Goal: Task Accomplishment & Management: Manage account settings

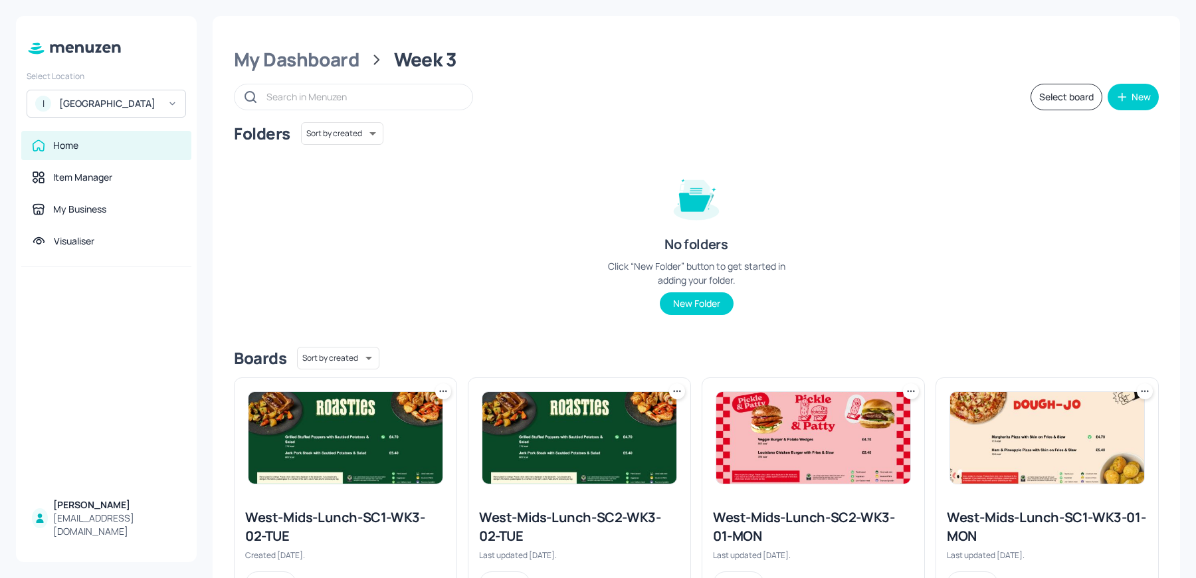
click at [104, 110] on div "[GEOGRAPHIC_DATA]" at bounding box center [109, 103] width 100 height 13
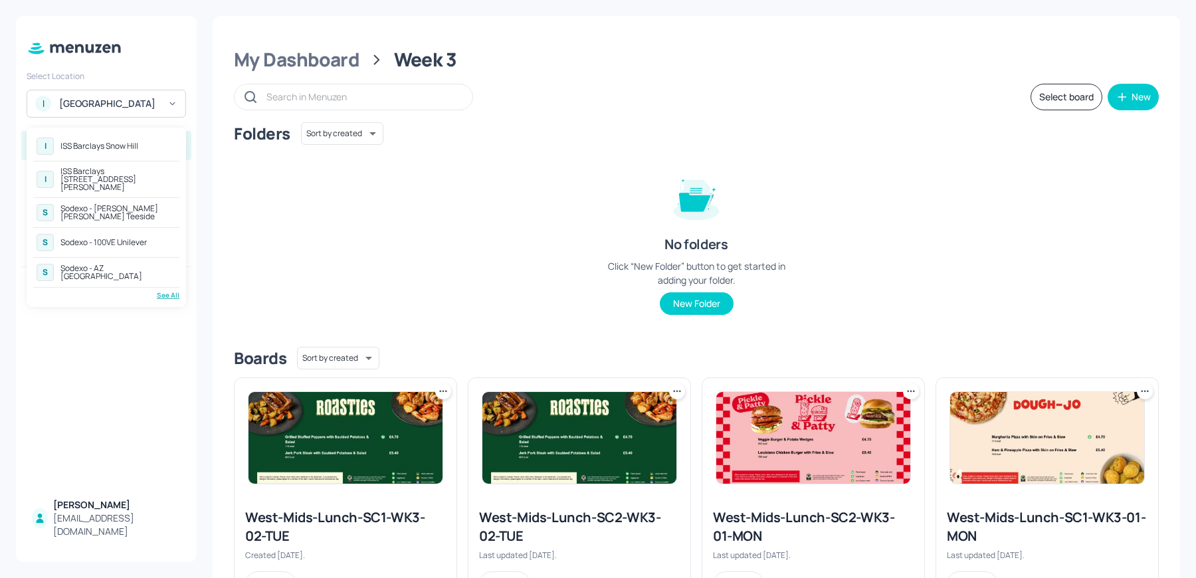
click at [168, 290] on div "See All" at bounding box center [106, 295] width 146 height 10
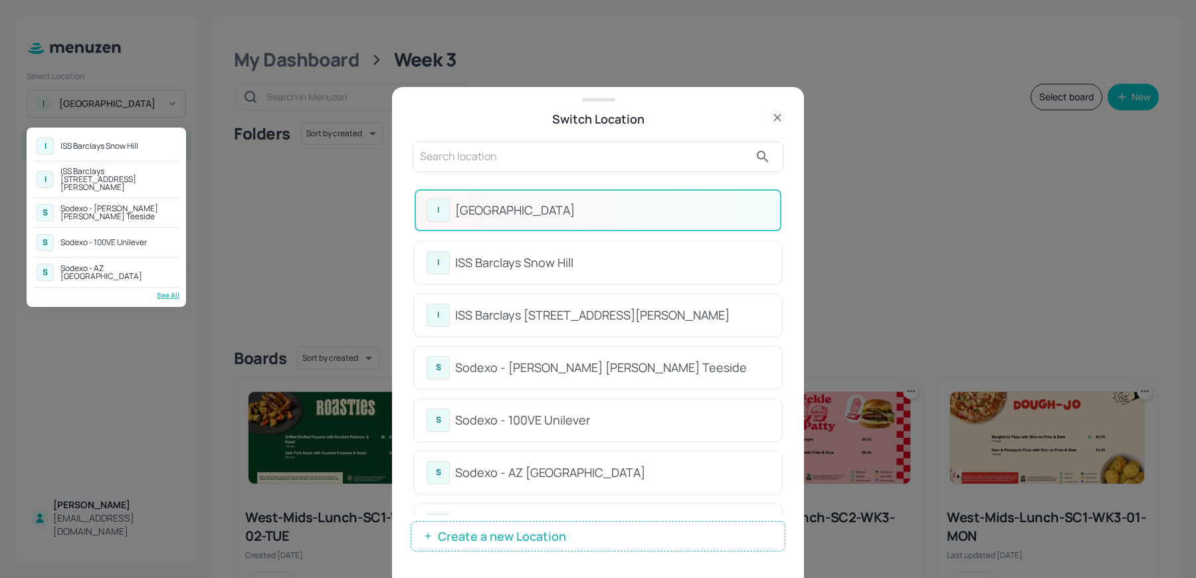
click at [778, 211] on div at bounding box center [598, 289] width 1196 height 578
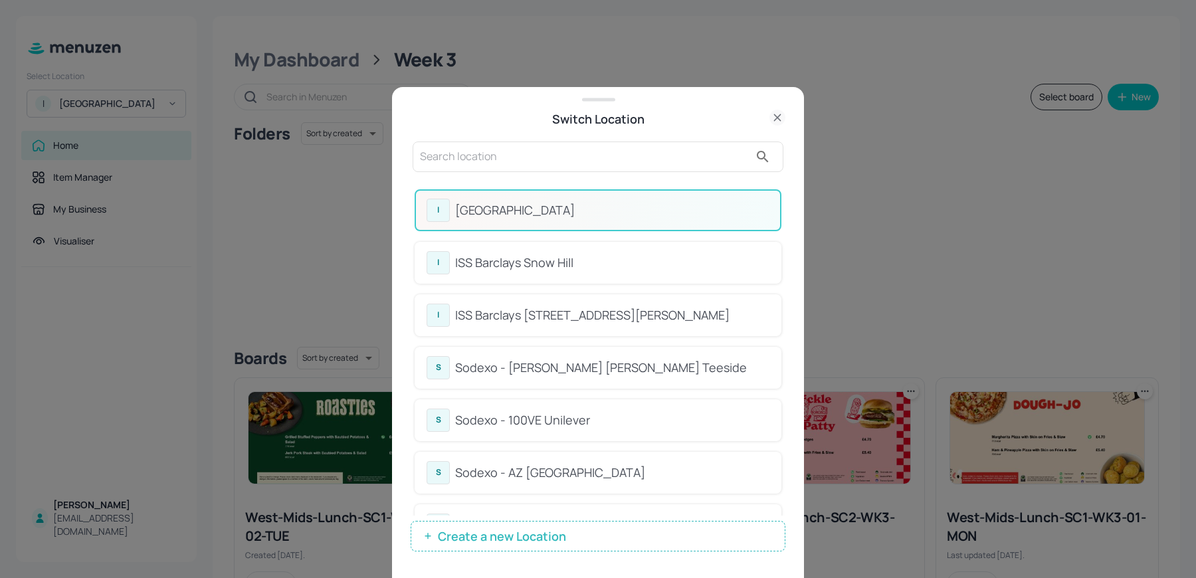
click at [781, 209] on div "I ISS - West Middlesex Hospital I ISS Barclays Snow Hill I ISS Barclays 1 Churc…" at bounding box center [598, 348] width 375 height 338
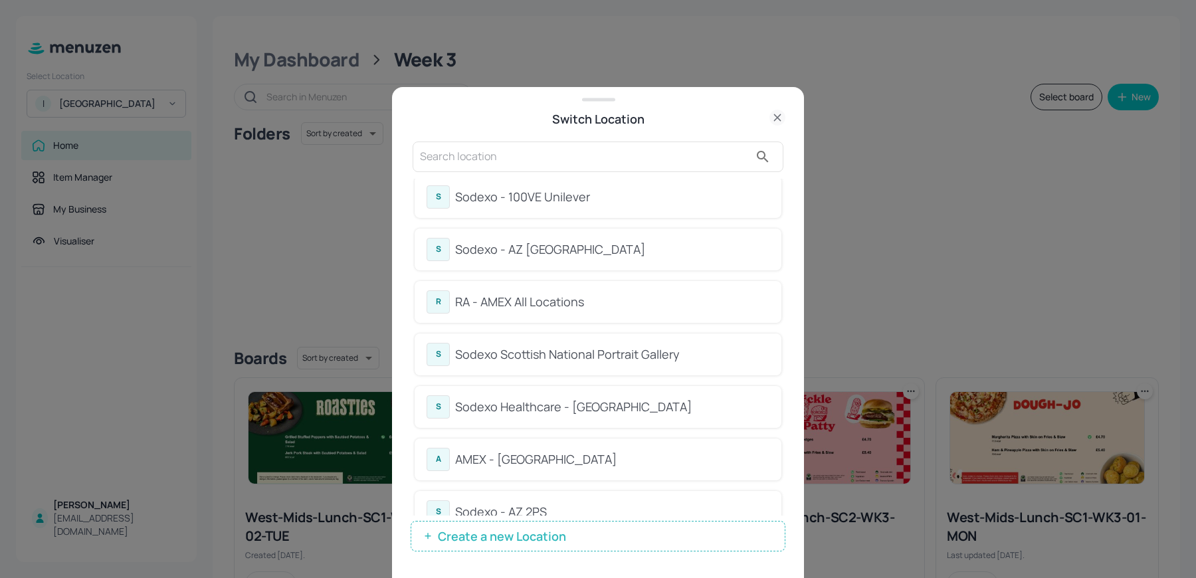
scroll to position [312, 0]
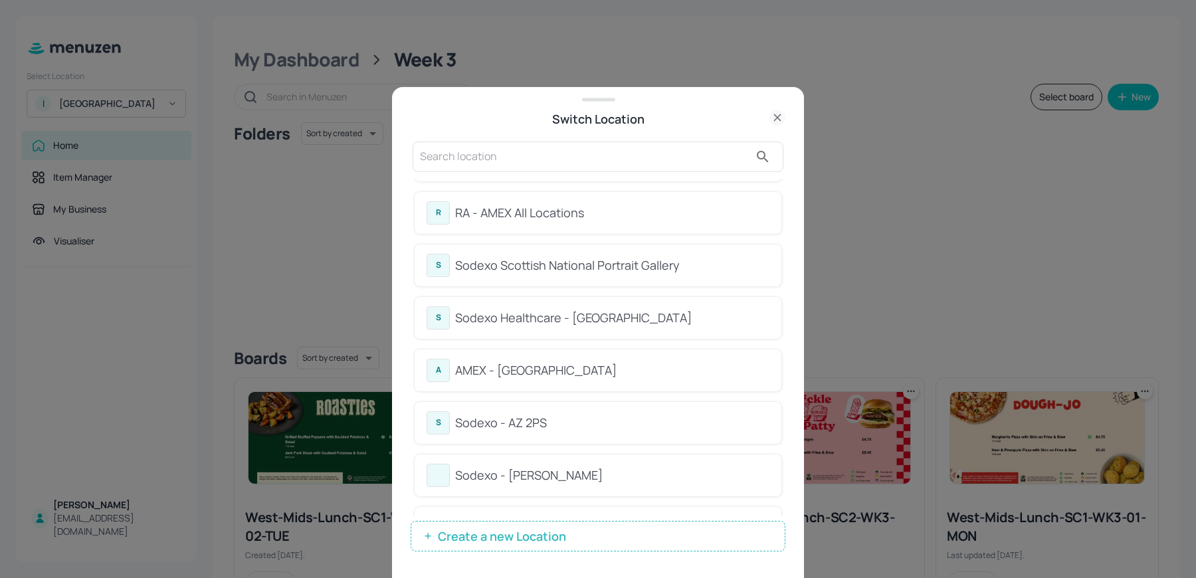
click at [567, 211] on div "RA - AMEX All Locations" at bounding box center [612, 213] width 314 height 18
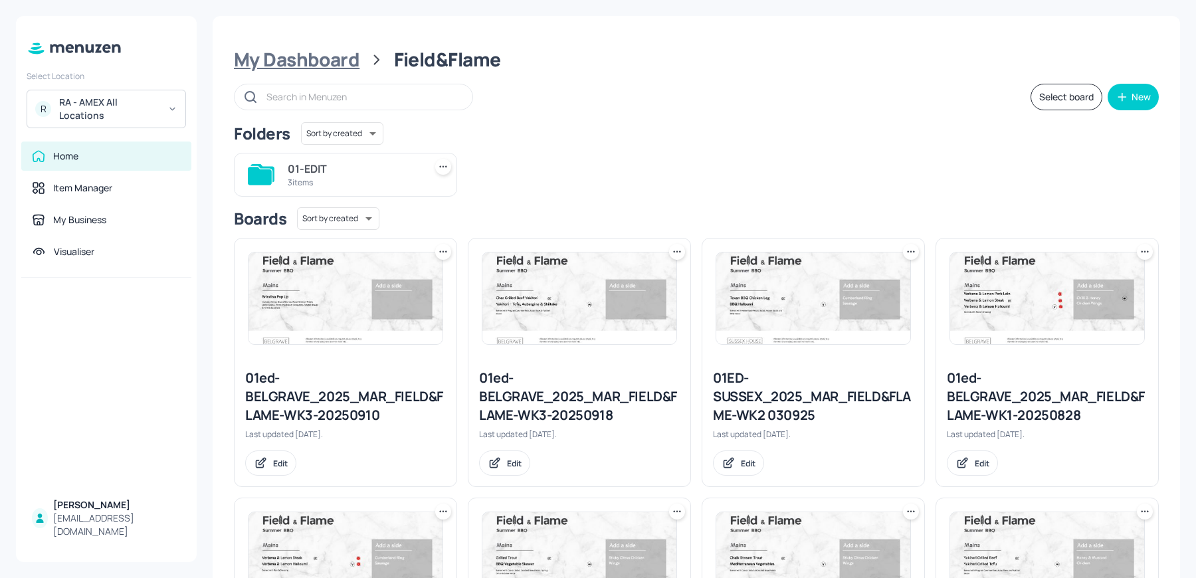
click at [292, 62] on div "My Dashboard" at bounding box center [297, 60] width 126 height 24
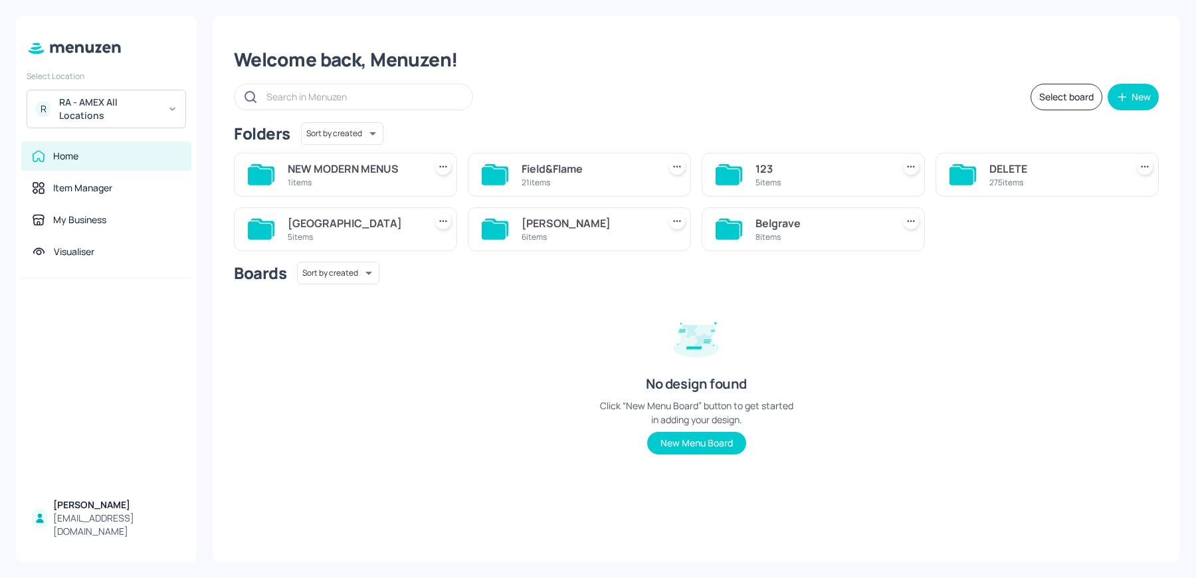
click at [790, 237] on div "8 items" at bounding box center [822, 236] width 132 height 11
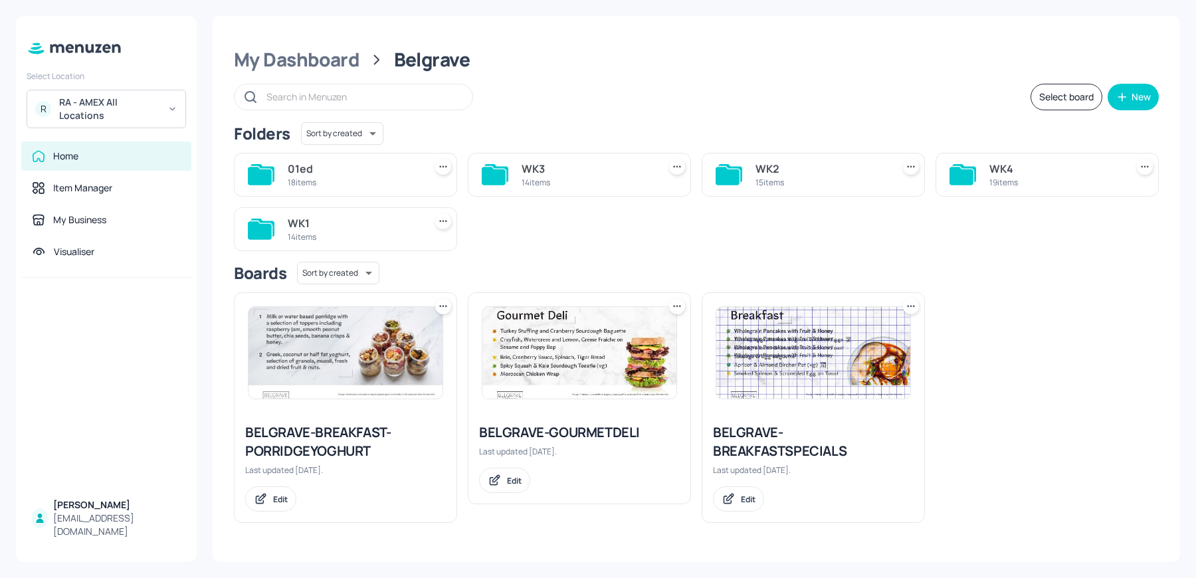
click at [288, 221] on div "WK1" at bounding box center [354, 223] width 132 height 16
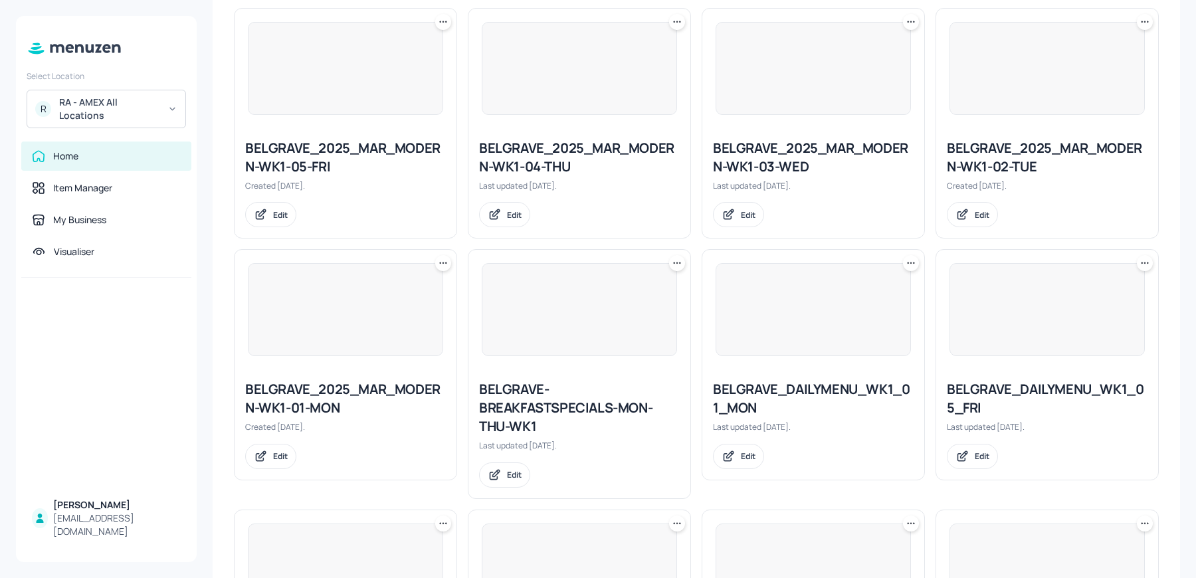
scroll to position [820, 0]
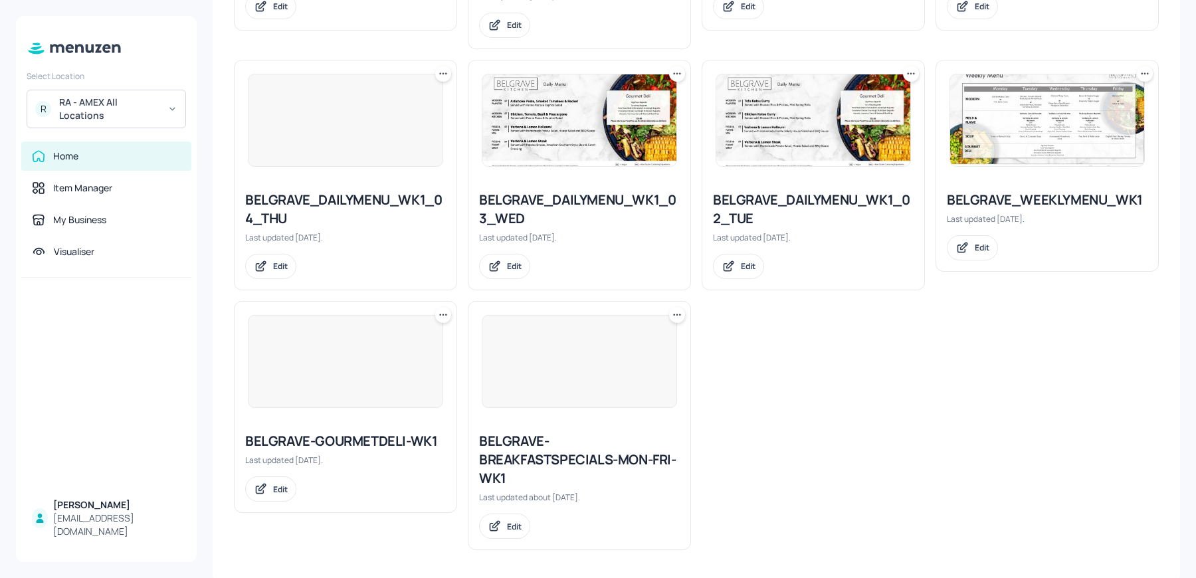
click at [513, 457] on div "BELGRAVE-BREAKFASTSPECIALS-MON-FRI-WK1" at bounding box center [579, 460] width 201 height 56
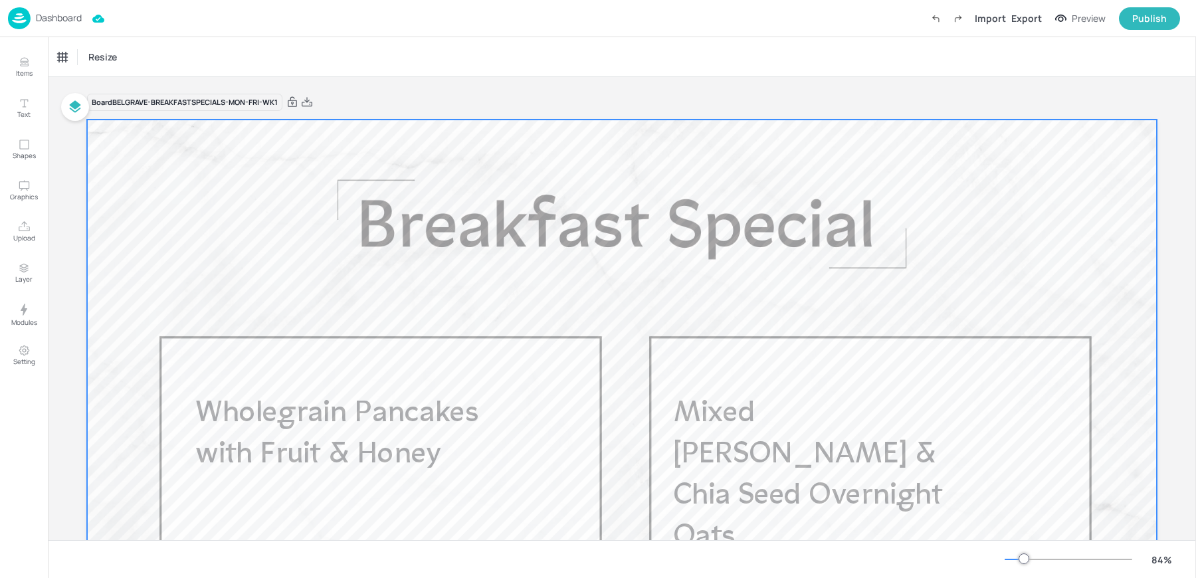
scroll to position [213, 0]
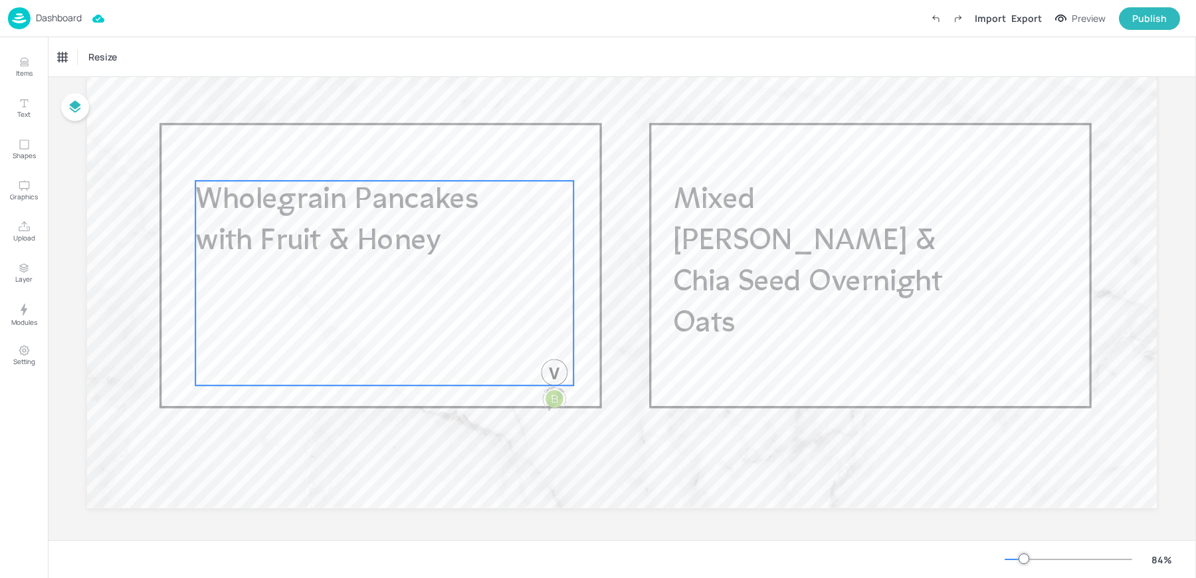
click at [567, 370] on div at bounding box center [556, 386] width 36 height 53
click at [347, 156] on div "Ungroup" at bounding box center [341, 158] width 51 height 17
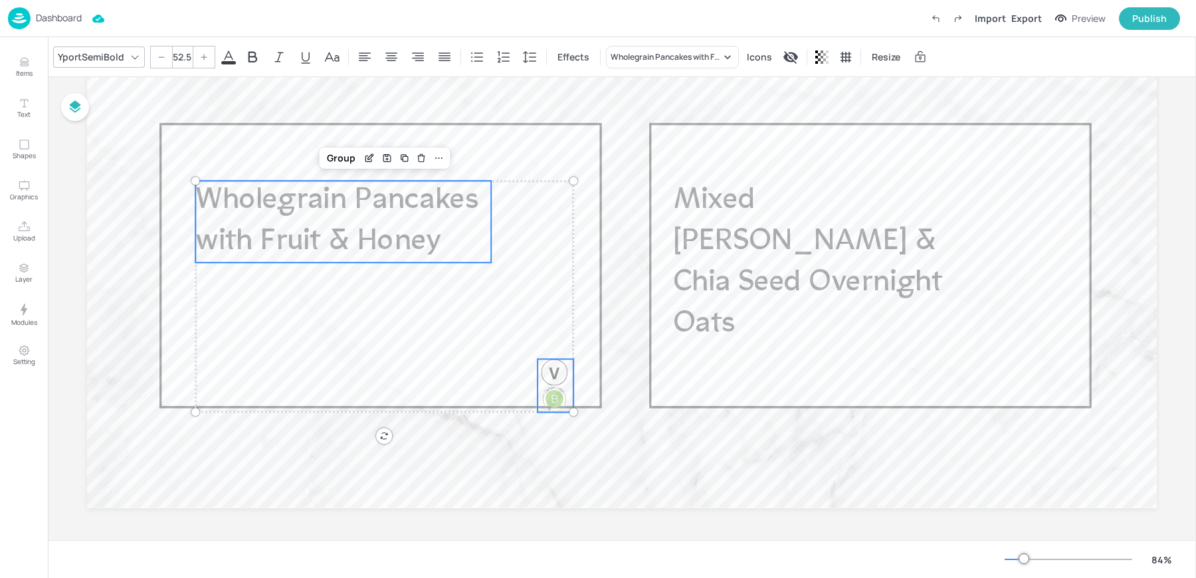
click at [554, 373] on div at bounding box center [554, 373] width 27 height 27
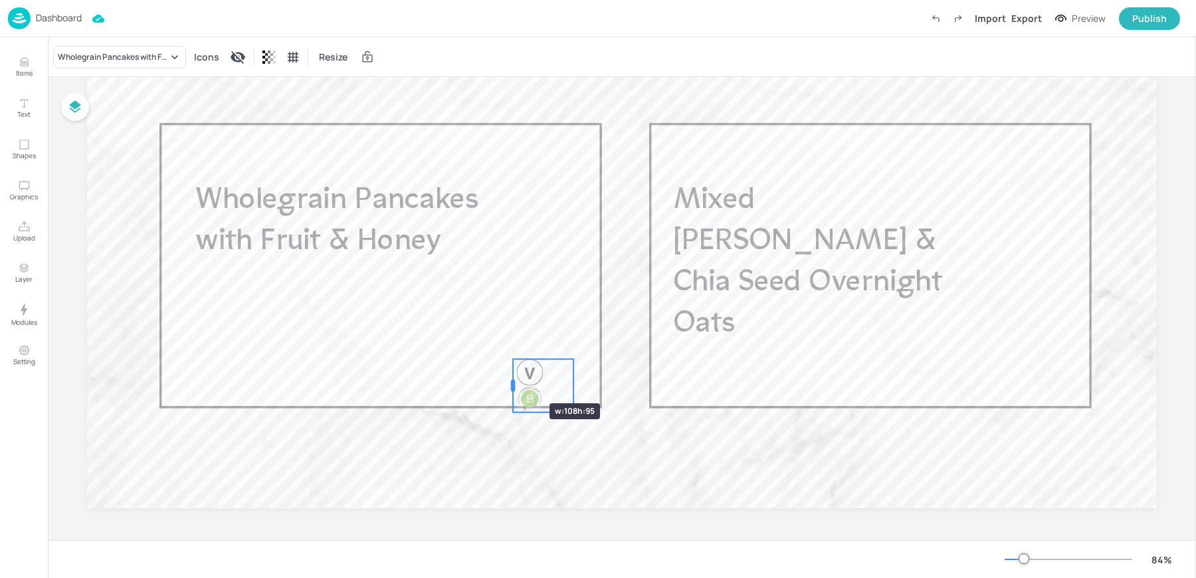
drag, startPoint x: 534, startPoint y: 386, endPoint x: 510, endPoint y: 380, distance: 25.5
click at [511, 380] on div at bounding box center [513, 386] width 4 height 12
drag, startPoint x: 510, startPoint y: 380, endPoint x: 491, endPoint y: 378, distance: 18.7
click at [491, 378] on div at bounding box center [494, 386] width 11 height 53
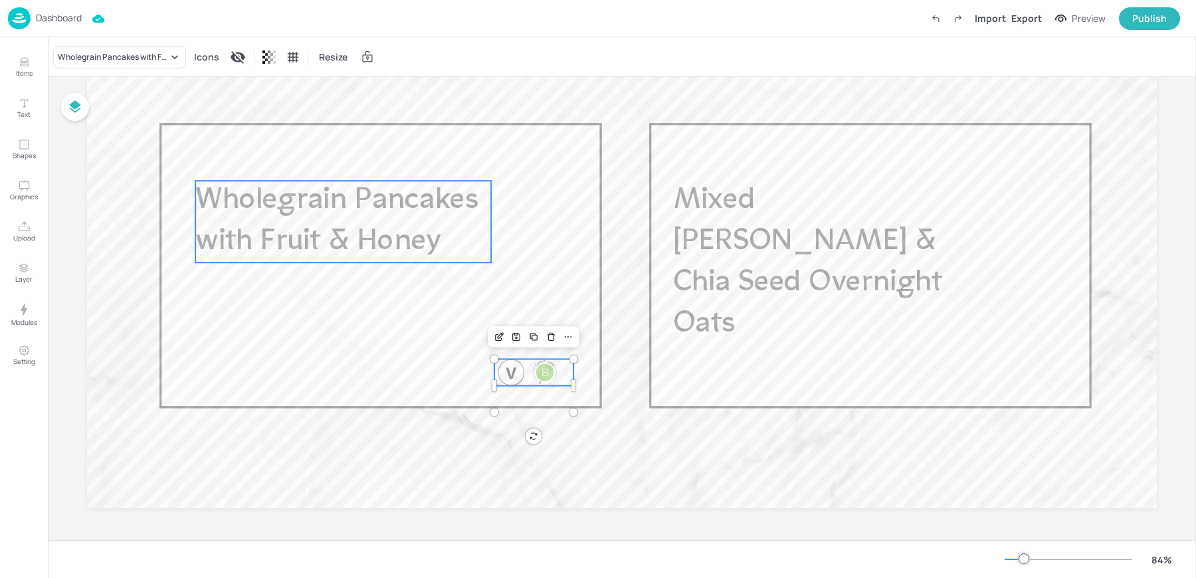
click at [382, 245] on span "Wholegrain Pancakes with Fruit & Honey" at bounding box center [336, 221] width 283 height 71
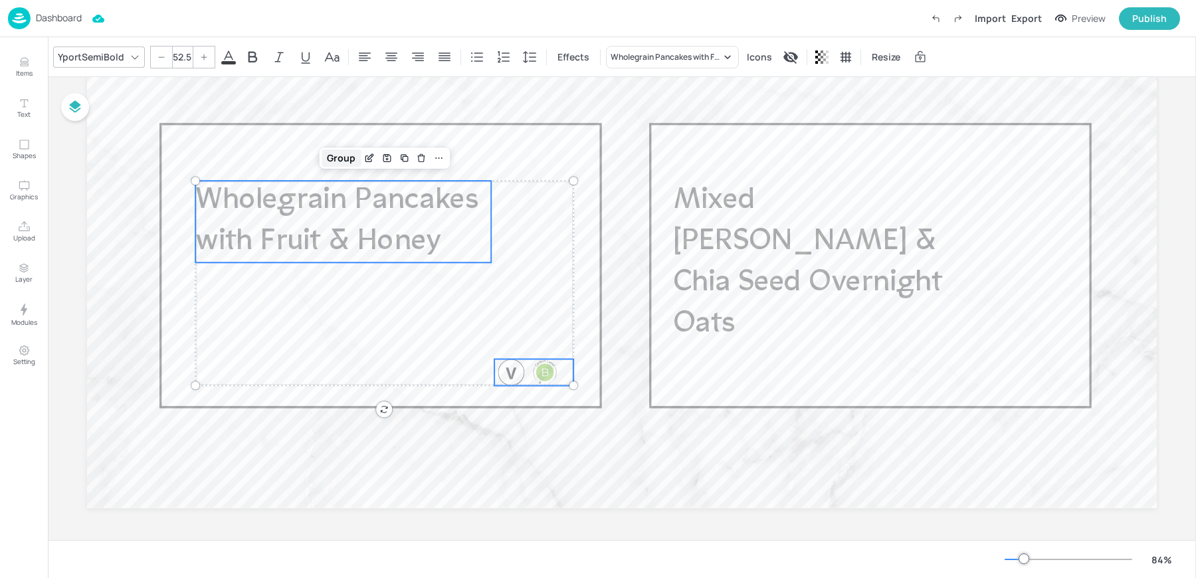
click at [350, 164] on div "Group" at bounding box center [341, 158] width 39 height 17
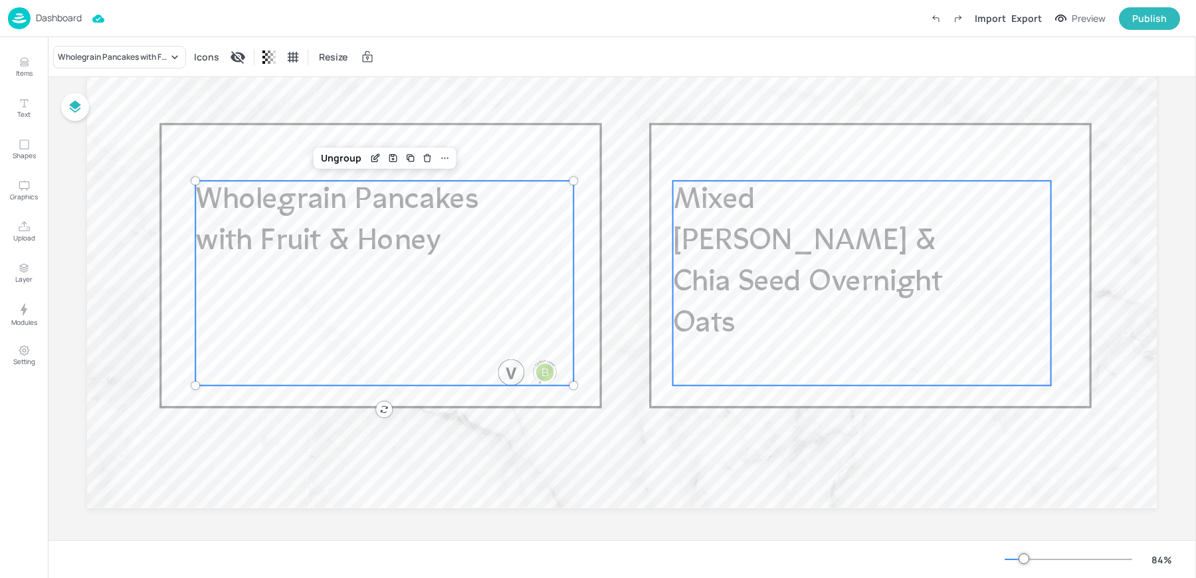
click at [885, 308] on div "Mixed Berry & Chia Seed Overnight Oats" at bounding box center [862, 283] width 378 height 205
click at [423, 248] on span "Wholegrain Pancakes with Fruit & Honey" at bounding box center [336, 221] width 283 height 71
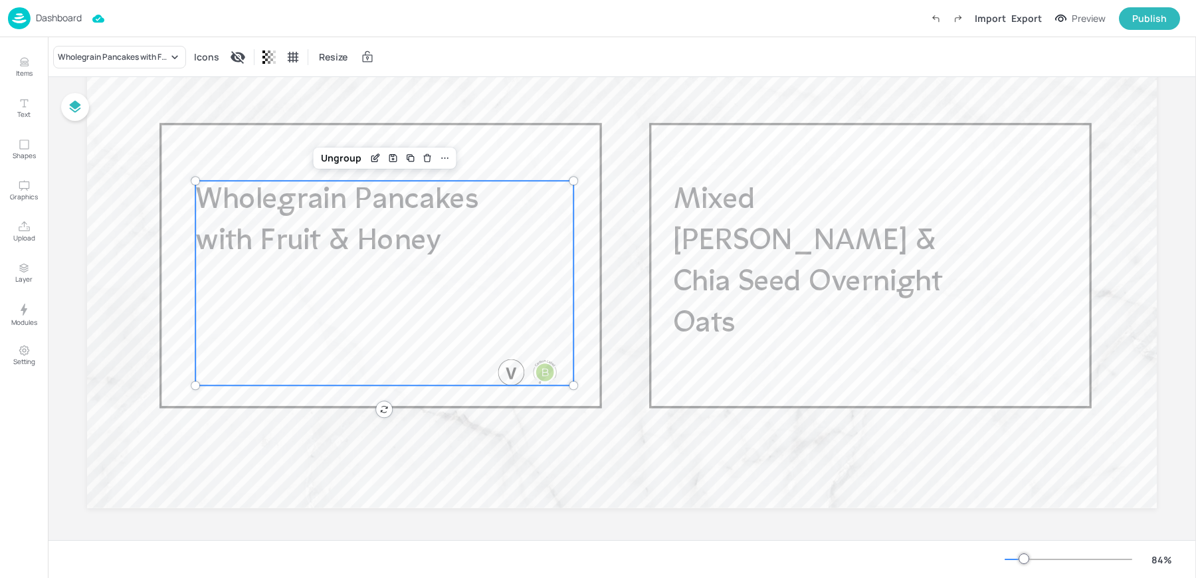
click at [423, 248] on span "Wholegrain Pancakes with Fruit & Honey" at bounding box center [336, 221] width 283 height 71
click at [97, 62] on div "Wholegrain Pancakes with Fruit & Honey" at bounding box center [119, 57] width 133 height 23
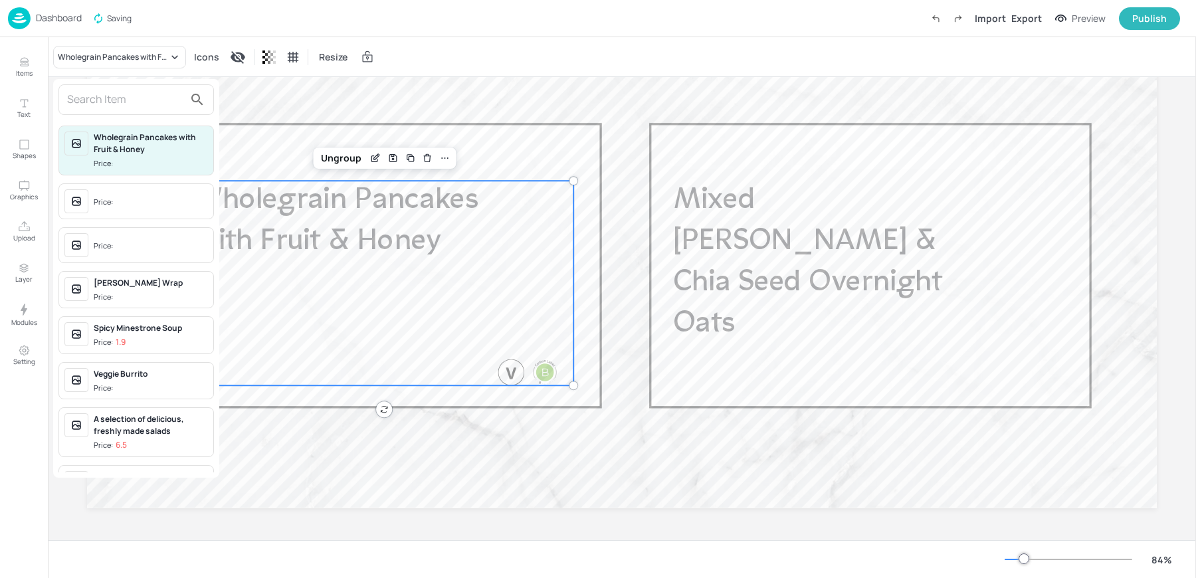
click at [107, 102] on input "text" at bounding box center [125, 99] width 117 height 21
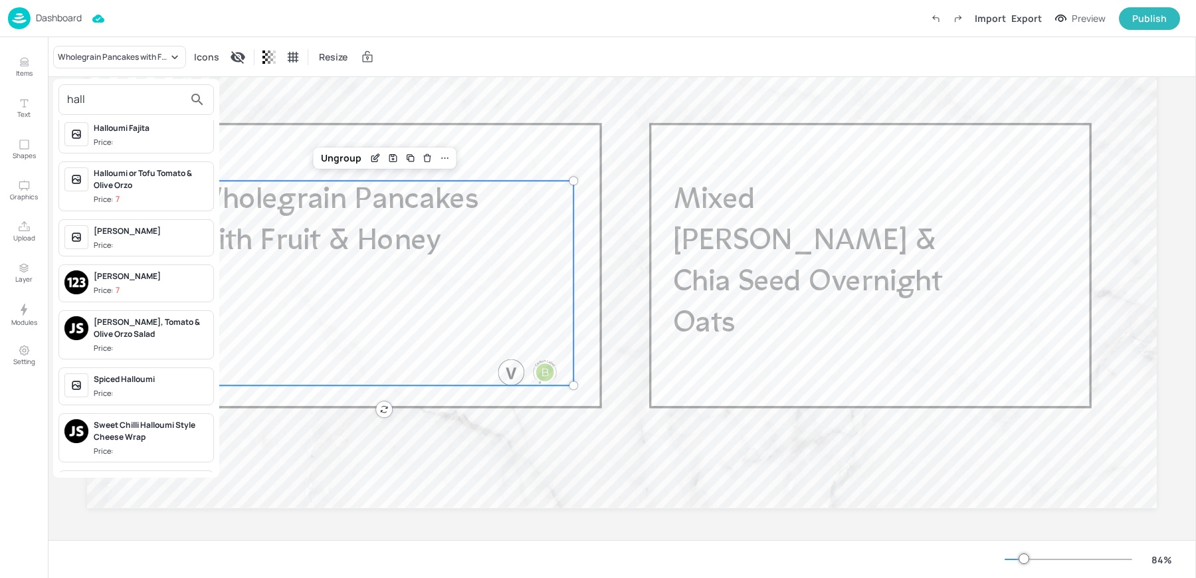
scroll to position [0, 0]
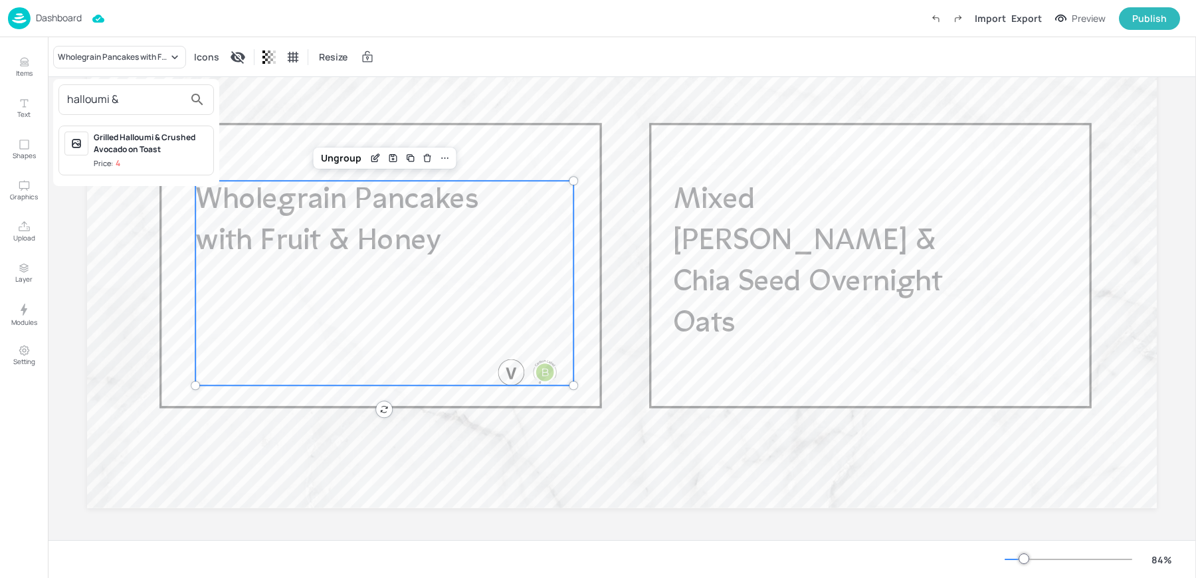
type input "halloumi &"
click at [104, 132] on div "Grilled Halloumi & Crushed Avocado on Toast" at bounding box center [151, 144] width 114 height 24
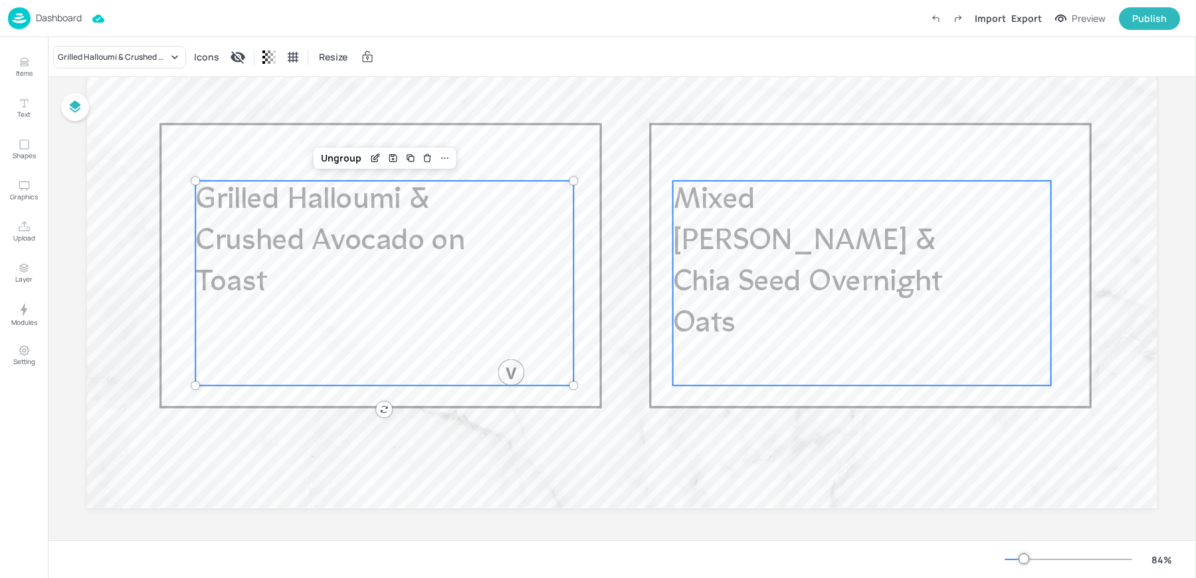
click at [861, 293] on div "Mixed Berry & Chia Seed Overnight Oats" at bounding box center [862, 283] width 378 height 205
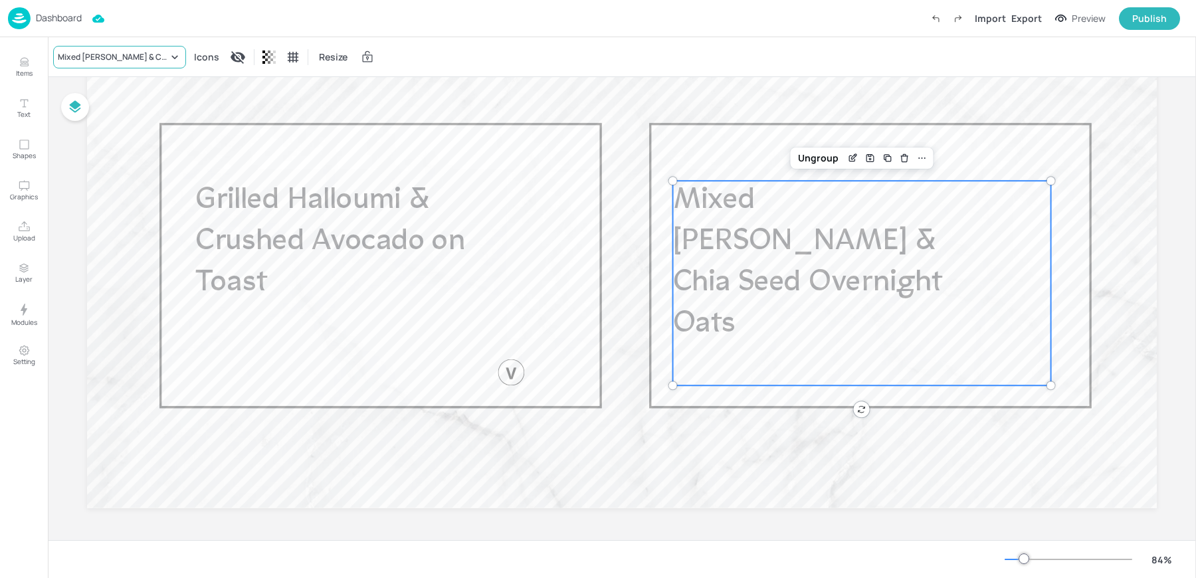
click at [101, 59] on div "Mixed Berry & Chia Seed Overnight Oats" at bounding box center [113, 57] width 110 height 12
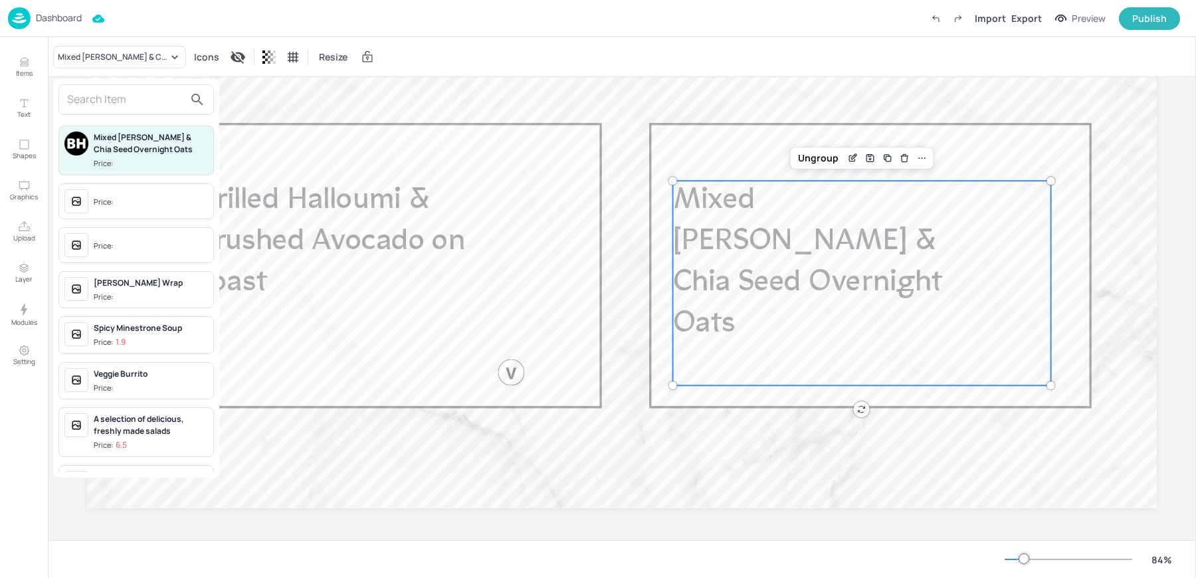
click at [118, 97] on input "text" at bounding box center [125, 99] width 117 height 21
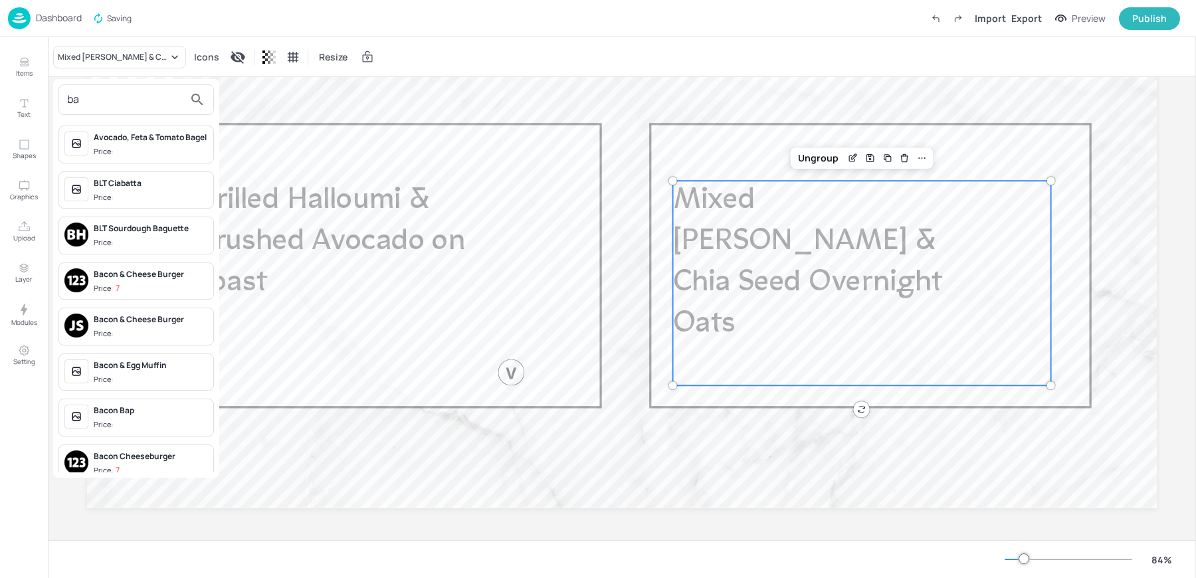
type input "b"
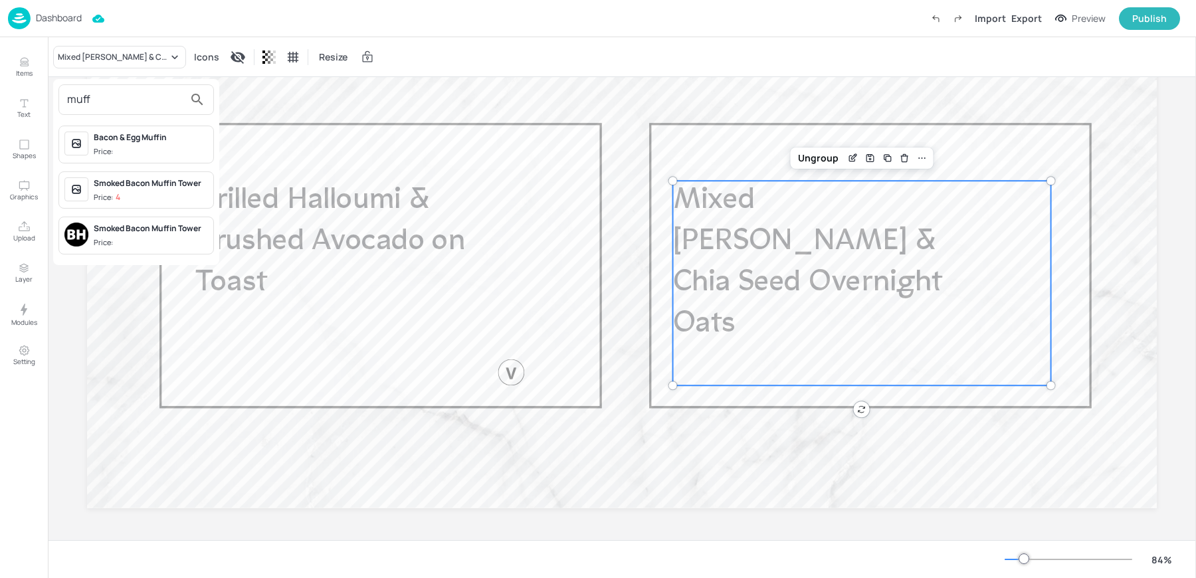
type input "muff"
click at [114, 154] on div "Price:" at bounding box center [105, 151] width 22 height 11
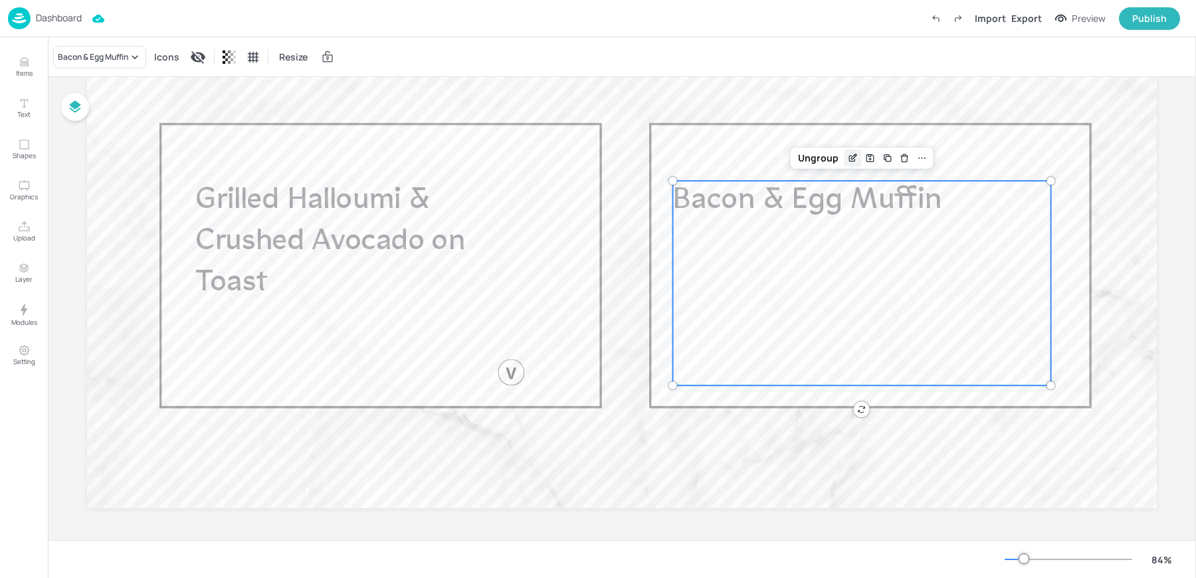
click at [855, 156] on icon "Edit Item" at bounding box center [855, 156] width 1 height 1
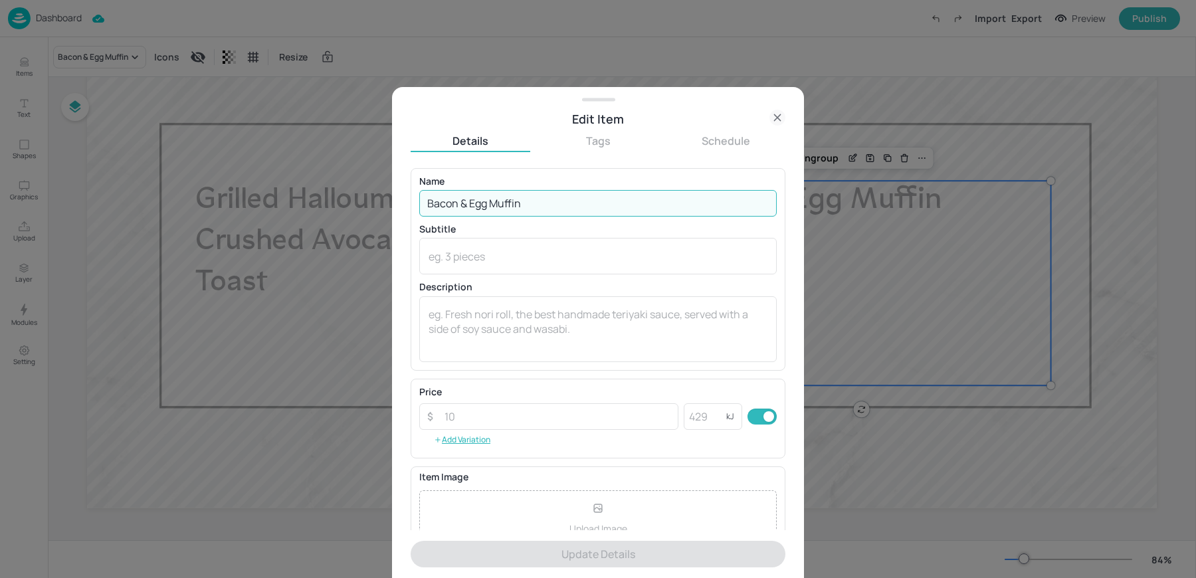
click at [468, 203] on input "Bacon & Egg Muffin" at bounding box center [598, 203] width 358 height 27
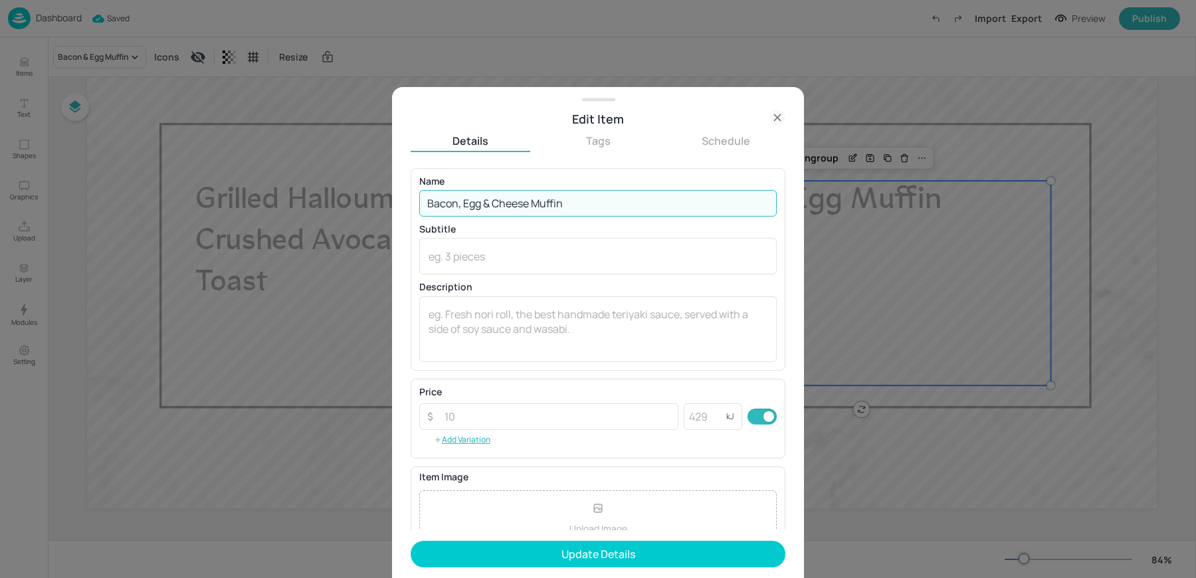
type input "Bacon, Egg & Cheese Muffin"
click at [411, 541] on button "Update Details" at bounding box center [598, 554] width 375 height 27
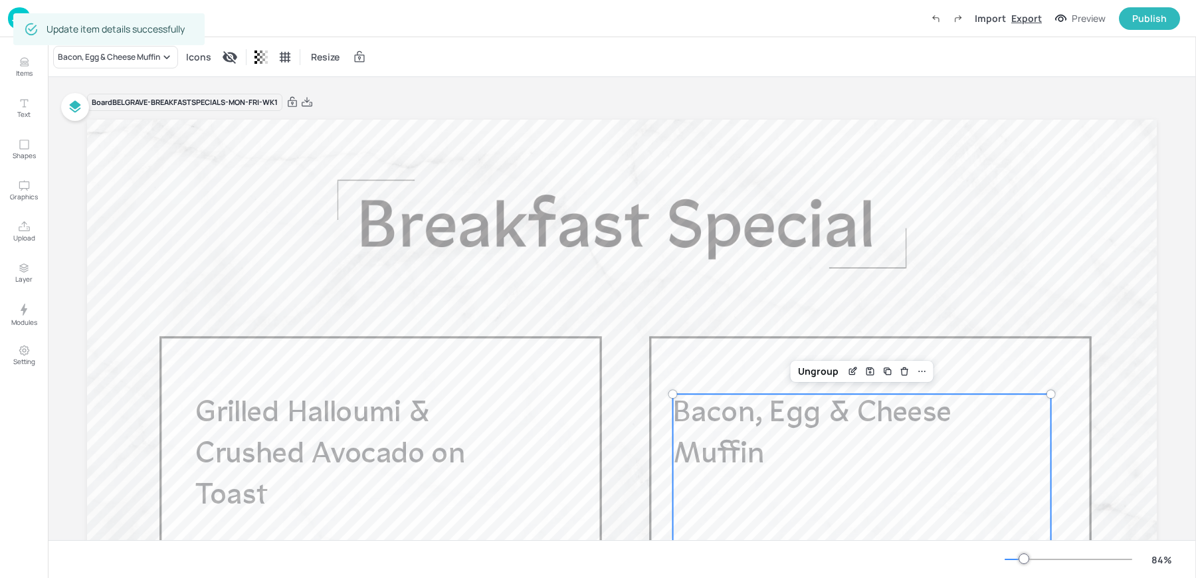
click at [1039, 20] on div "Export" at bounding box center [1027, 18] width 31 height 14
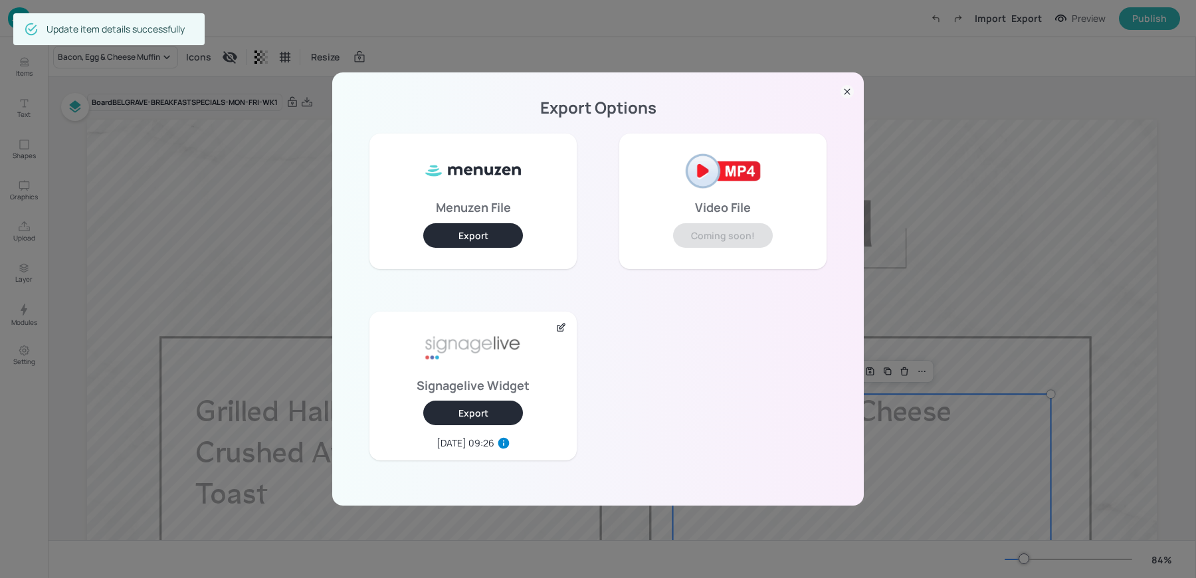
click at [449, 409] on button "Export" at bounding box center [473, 413] width 100 height 25
click at [154, 183] on div "Export Options Menuzen File Export Video File Coming soon! Signagelive Widget E…" at bounding box center [598, 289] width 1196 height 578
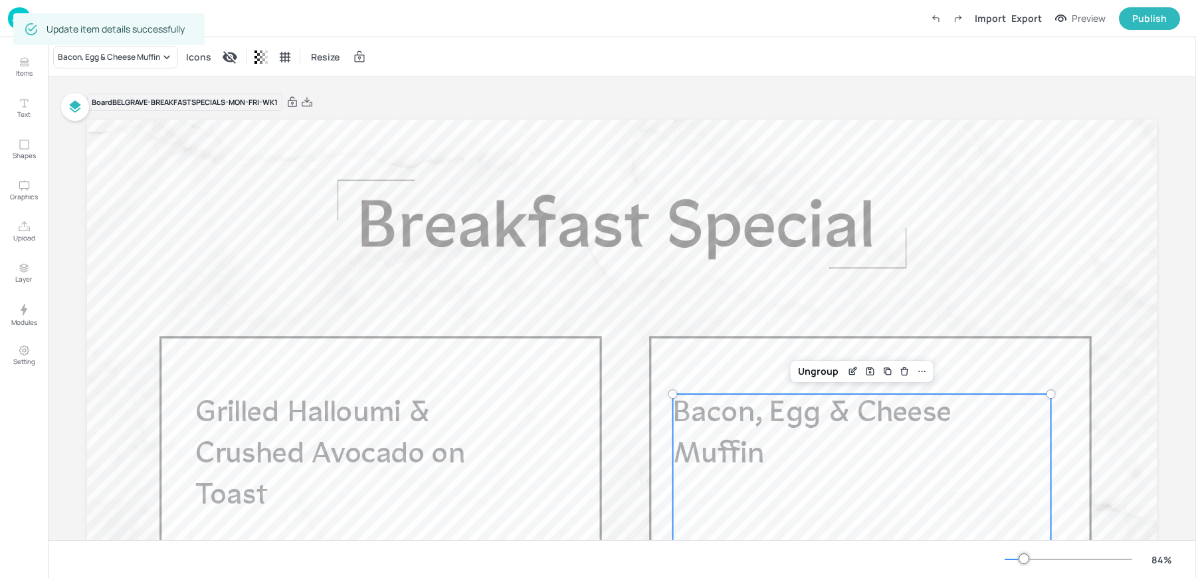
click at [13, 19] on div "Update item details successfully" at bounding box center [108, 29] width 191 height 32
click at [12, 22] on img at bounding box center [19, 18] width 23 height 22
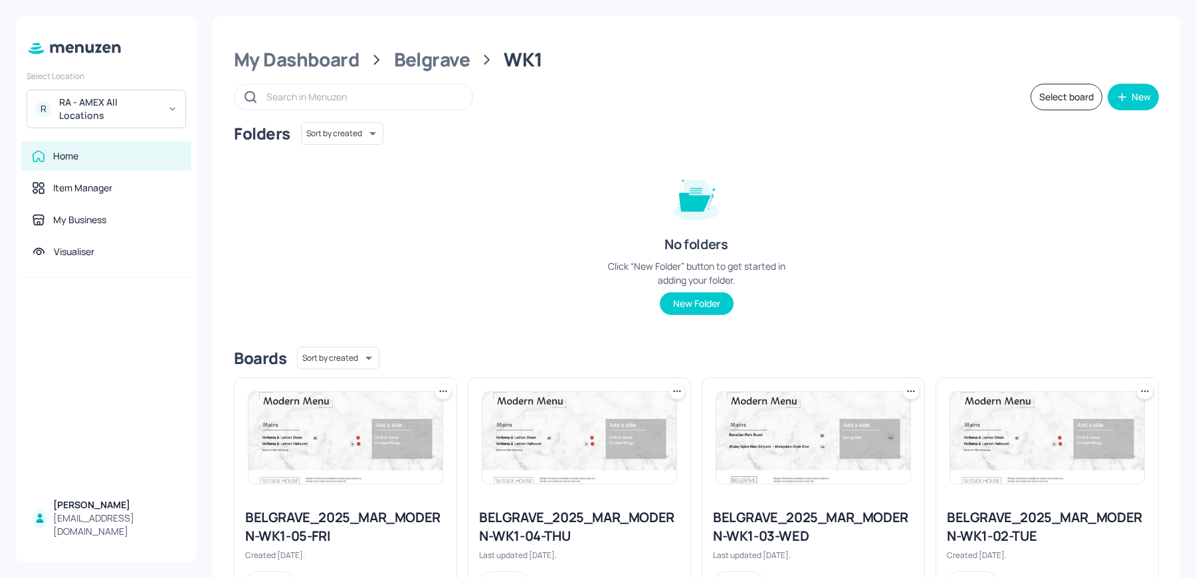
click at [110, 105] on div "RA - AMEX All Locations" at bounding box center [109, 109] width 100 height 27
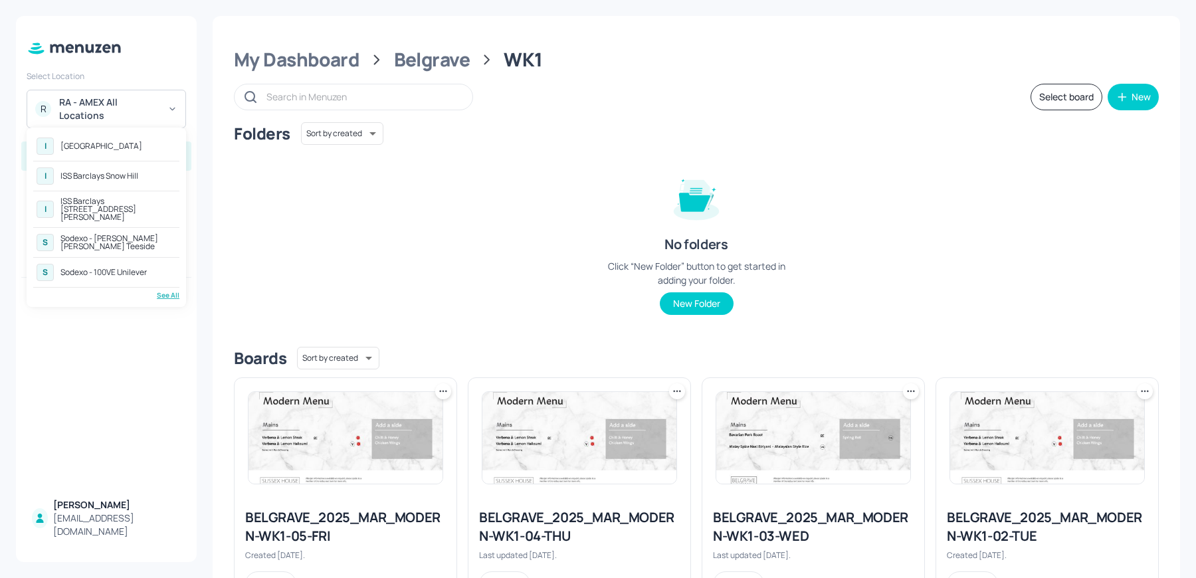
click at [130, 144] on div "[GEOGRAPHIC_DATA]" at bounding box center [101, 146] width 82 height 8
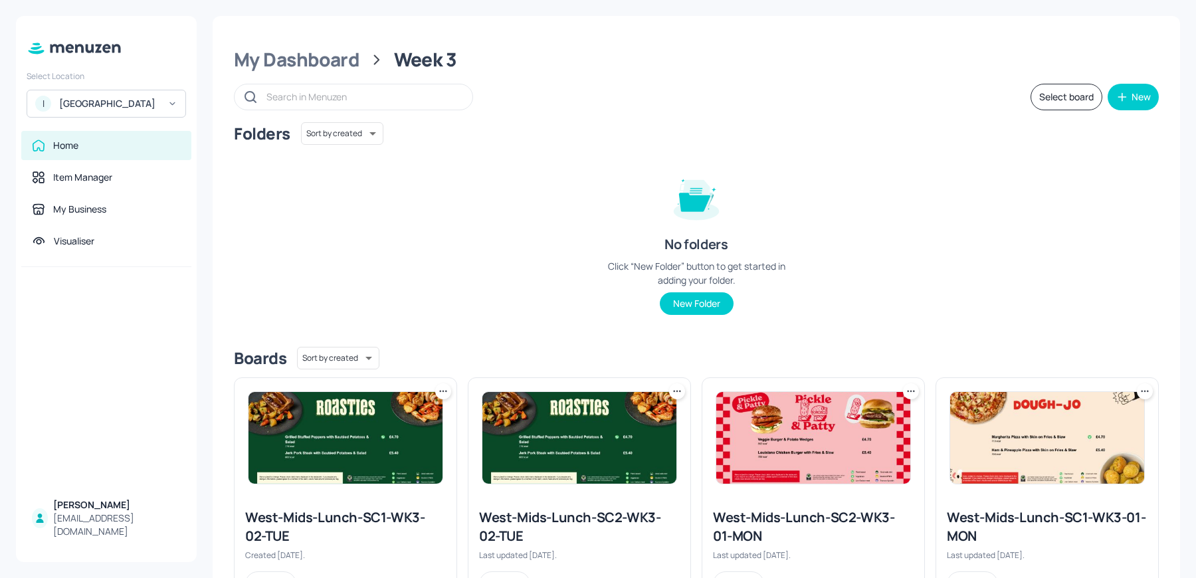
scroll to position [41, 0]
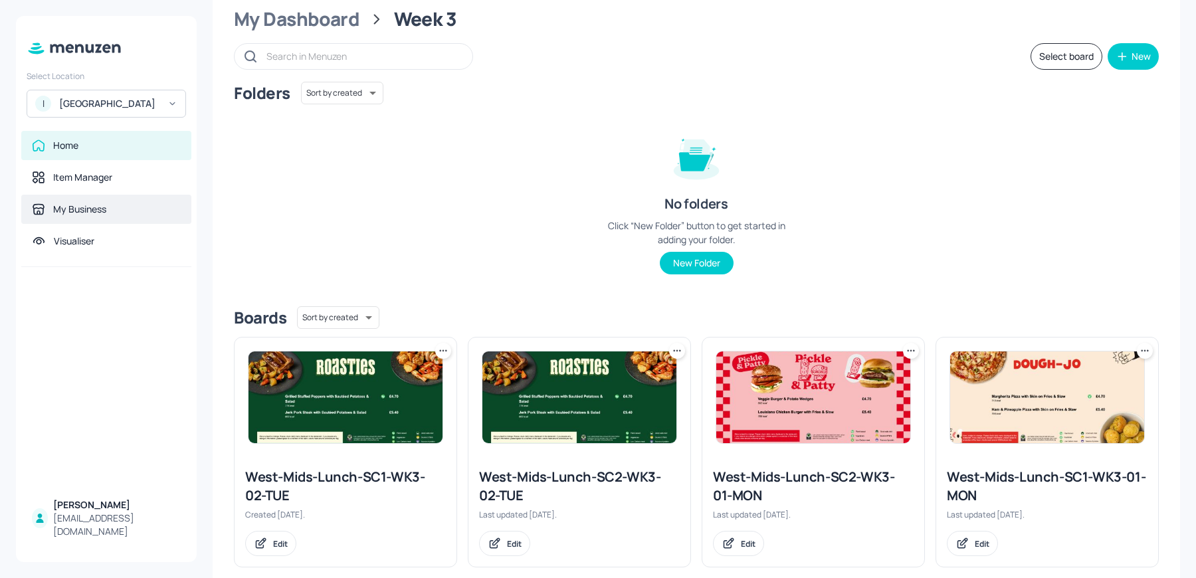
click at [63, 216] on div "My Business" at bounding box center [79, 209] width 53 height 13
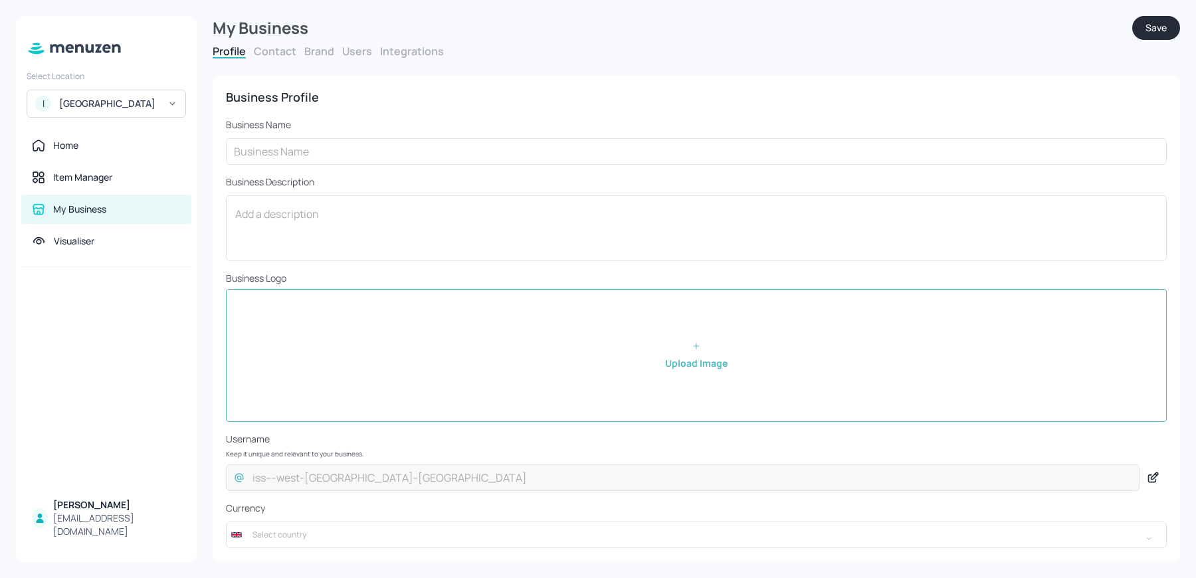
type input "[GEOGRAPHIC_DATA]"
type input "£GBP - [GEOGRAPHIC_DATA]"
click at [329, 49] on button "Brand" at bounding box center [319, 51] width 30 height 15
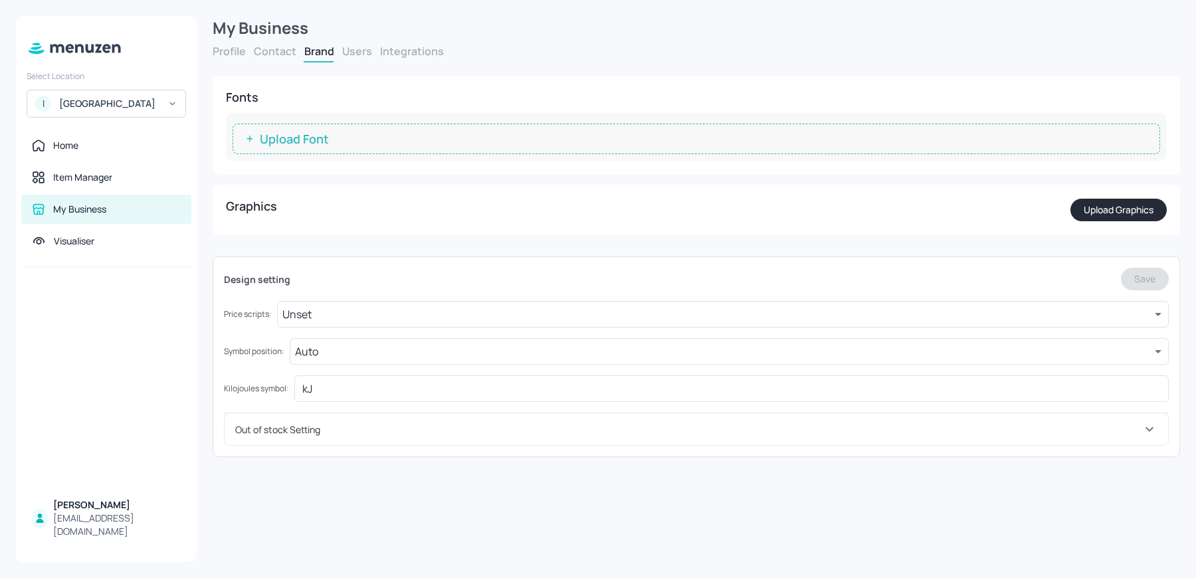
click at [357, 49] on button "Users" at bounding box center [357, 51] width 30 height 15
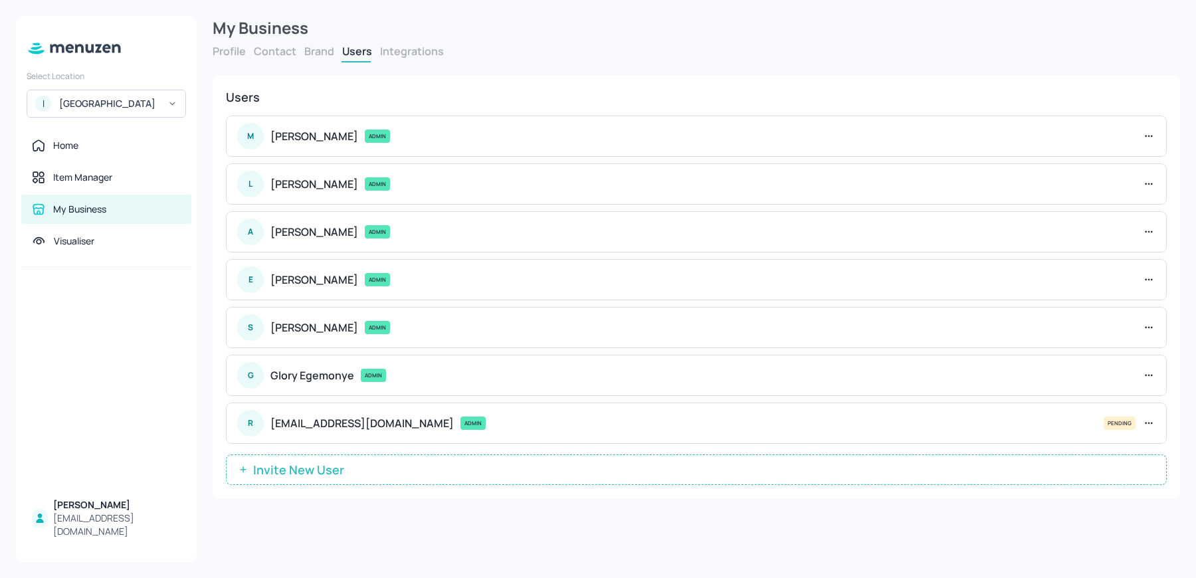
click at [330, 473] on span "Invite New User" at bounding box center [299, 469] width 104 height 13
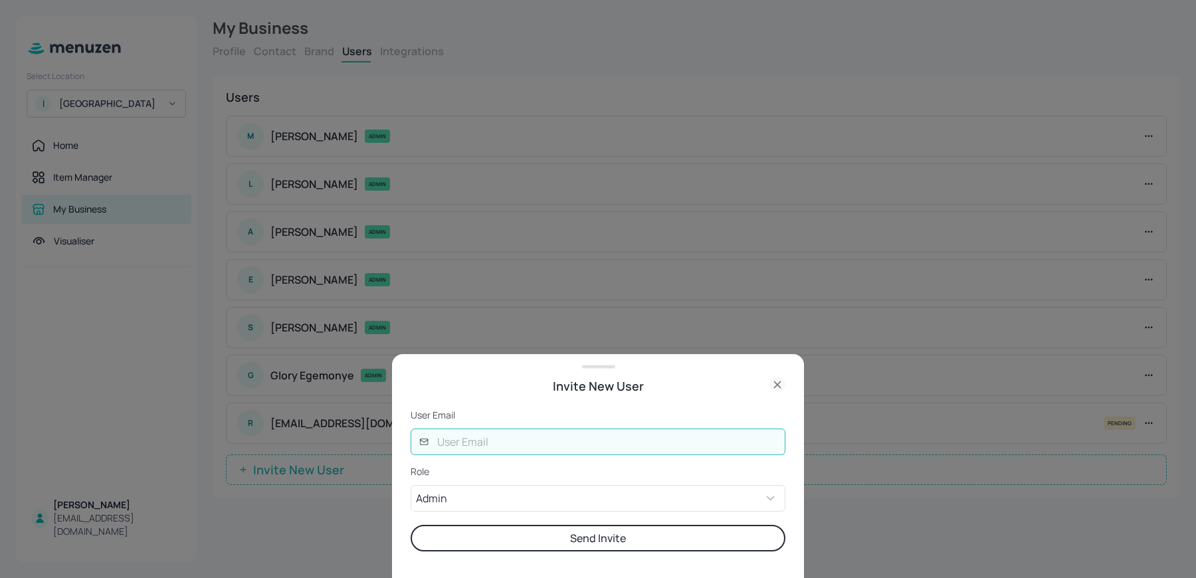
click at [457, 438] on input "text" at bounding box center [607, 442] width 356 height 27
type input "[EMAIL_ADDRESS][DOMAIN_NAME]"
click at [529, 556] on div "User Email ​ [EMAIL_ADDRESS][DOMAIN_NAME] ​ Role Admin ADMIN ​ Send Invite" at bounding box center [598, 493] width 375 height 169
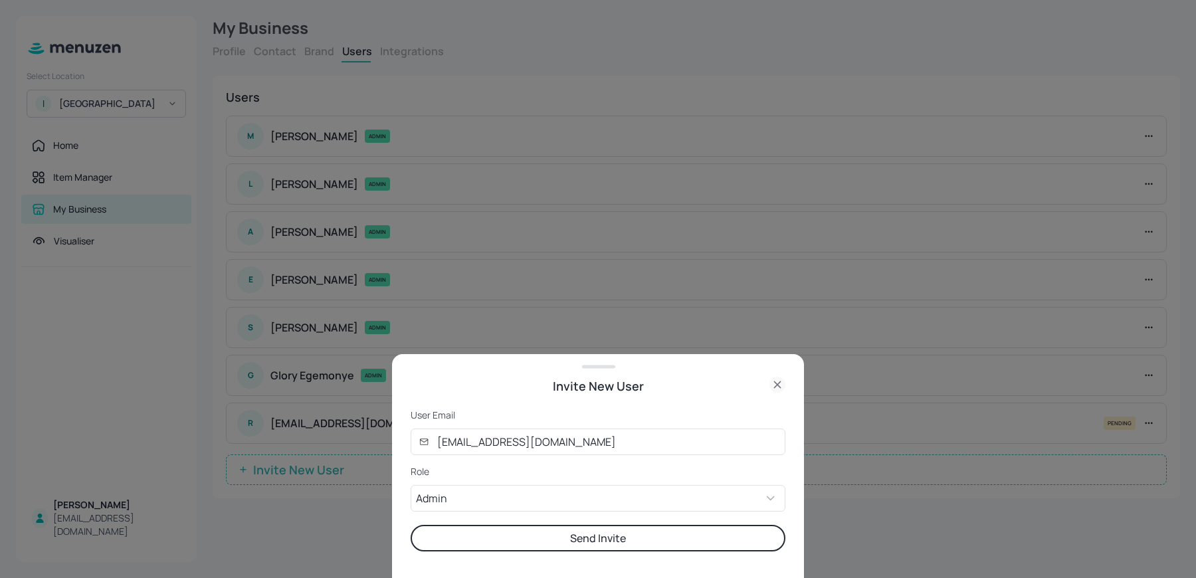
click at [514, 539] on button "Send Invite" at bounding box center [598, 538] width 375 height 27
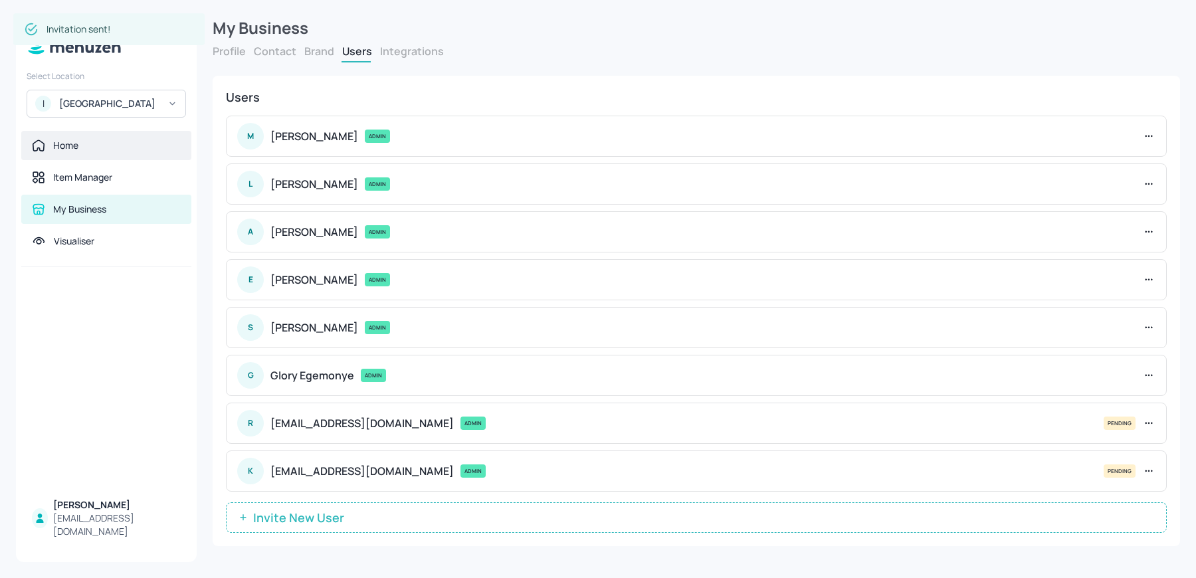
click at [96, 150] on div "Home" at bounding box center [106, 145] width 149 height 13
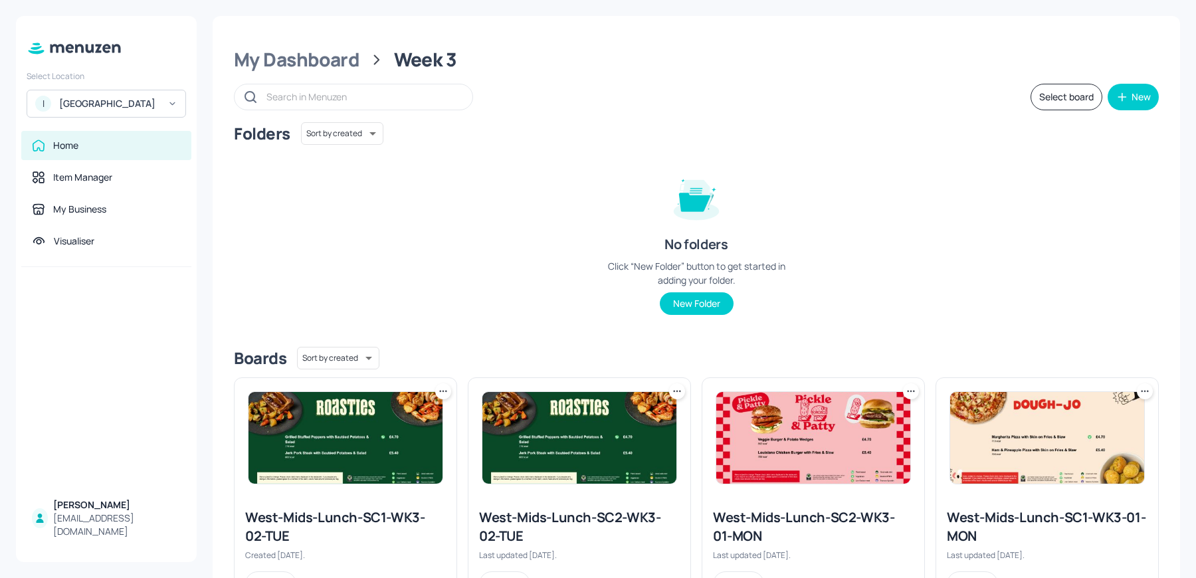
click at [335, 436] on img at bounding box center [346, 438] width 194 height 92
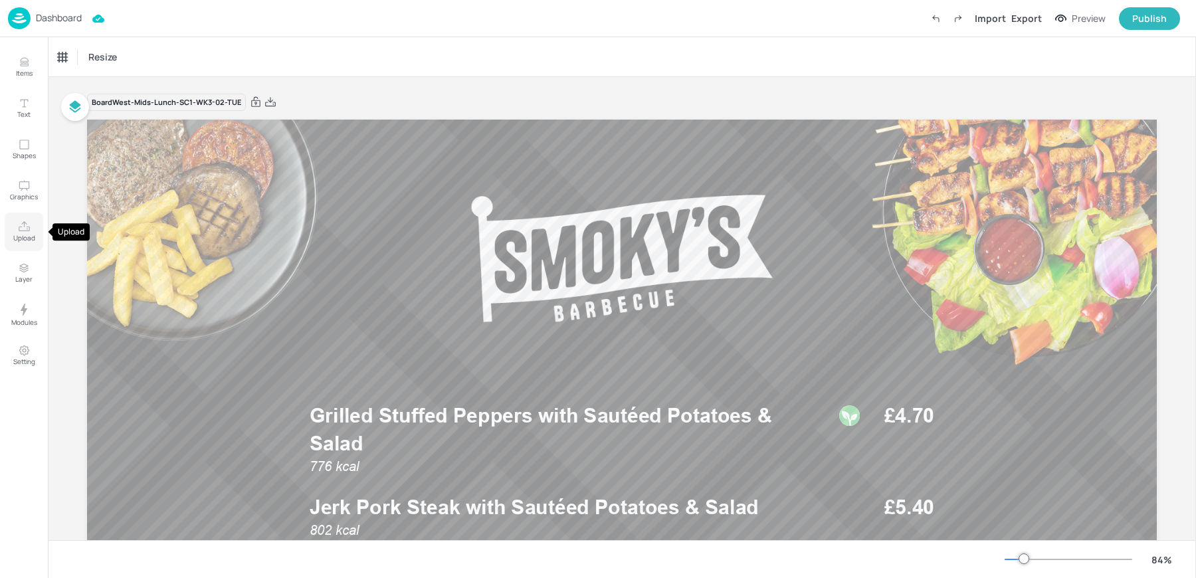
click at [23, 233] on p "Upload" at bounding box center [24, 237] width 22 height 9
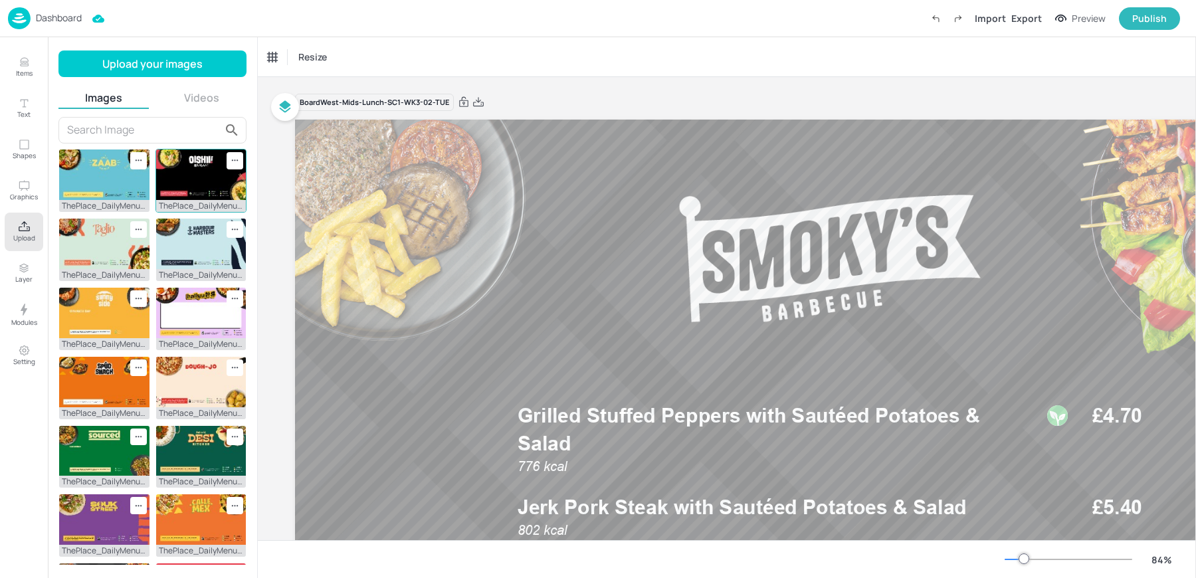
click at [208, 190] on img at bounding box center [201, 175] width 90 height 51
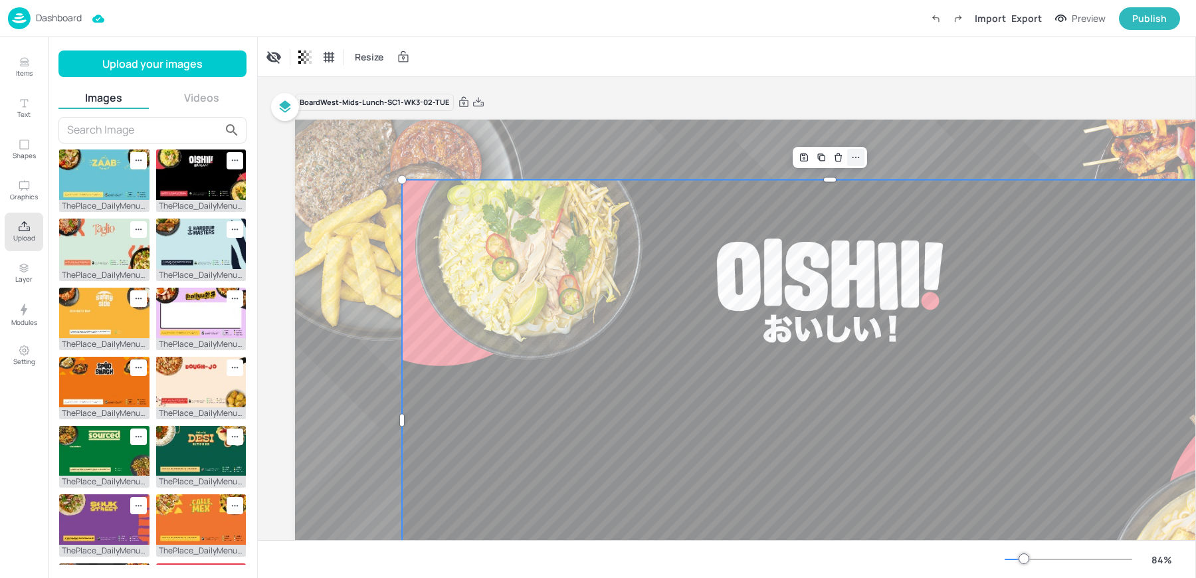
click at [855, 162] on icon at bounding box center [856, 157] width 11 height 11
click at [727, 175] on div at bounding box center [830, 180] width 856 height 11
click at [836, 158] on icon "Delete" at bounding box center [838, 157] width 10 height 11
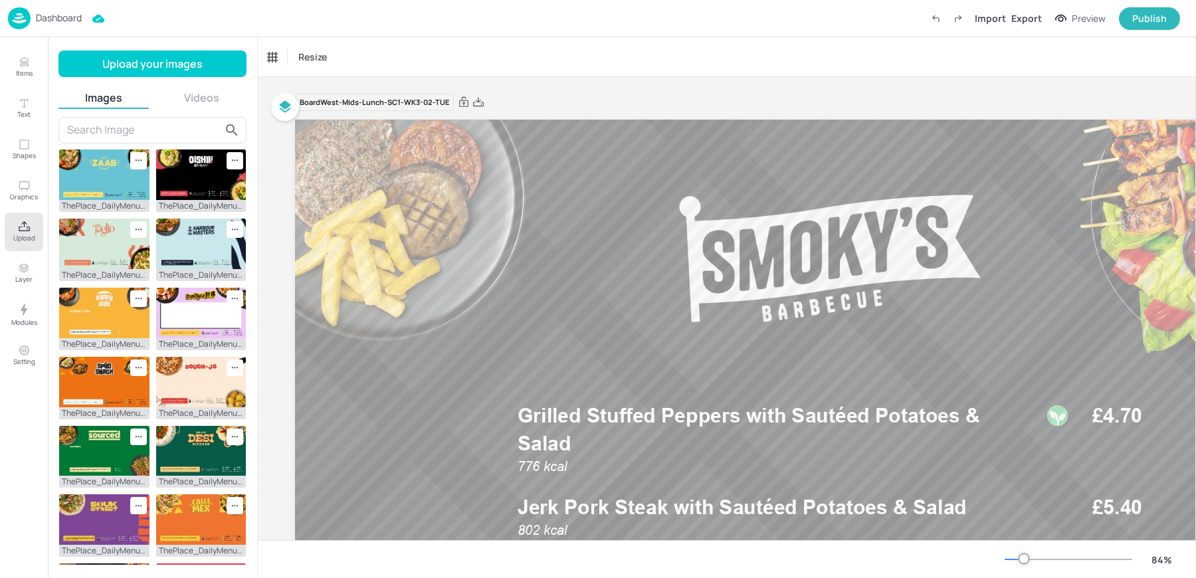
click at [770, 74] on div "Resize" at bounding box center [727, 56] width 938 height 39
click at [561, 429] on p "Grilled Stuffed Peppers with Sautéed Potatoes & Salad" at bounding box center [771, 430] width 506 height 56
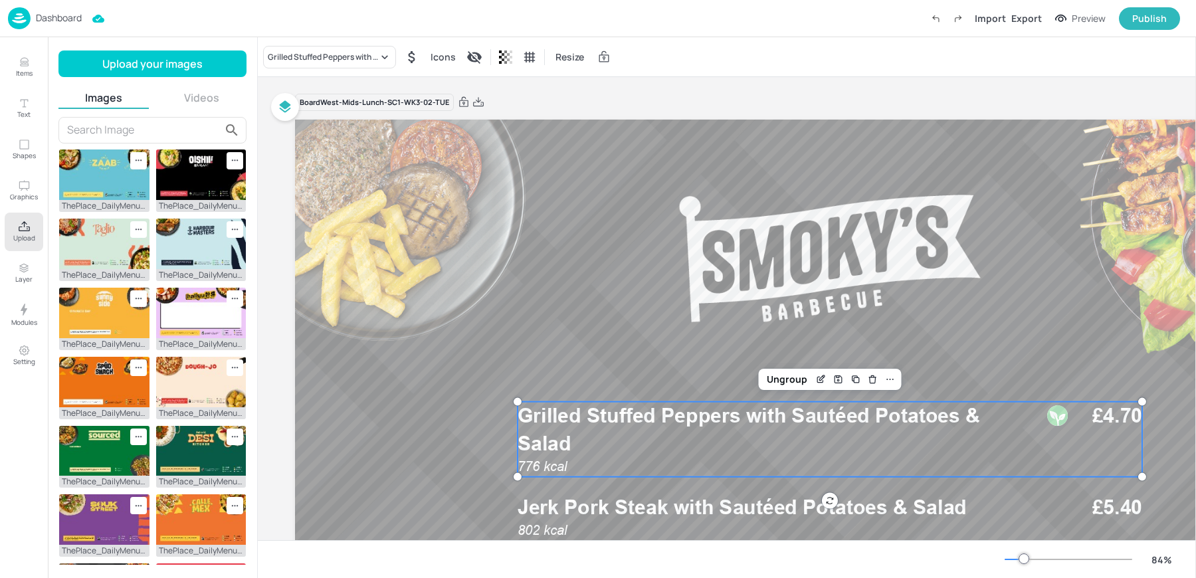
click at [182, 33] on div "Dashboard Import Export Preview Publish" at bounding box center [594, 18] width 1172 height 37
click at [27, 3] on div "Dashboard Import Export Preview Publish" at bounding box center [594, 18] width 1172 height 37
click at [20, 21] on img at bounding box center [19, 18] width 23 height 22
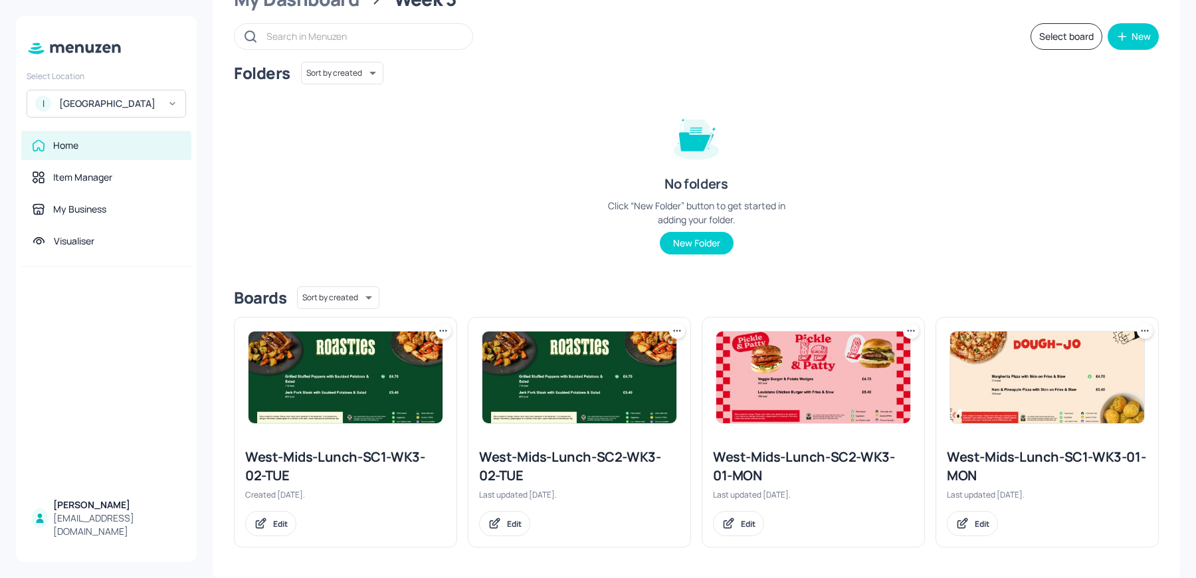
scroll to position [60, 0]
click at [758, 459] on div "West-Mids-Lunch-SC2-WK3-01-MON" at bounding box center [813, 466] width 201 height 37
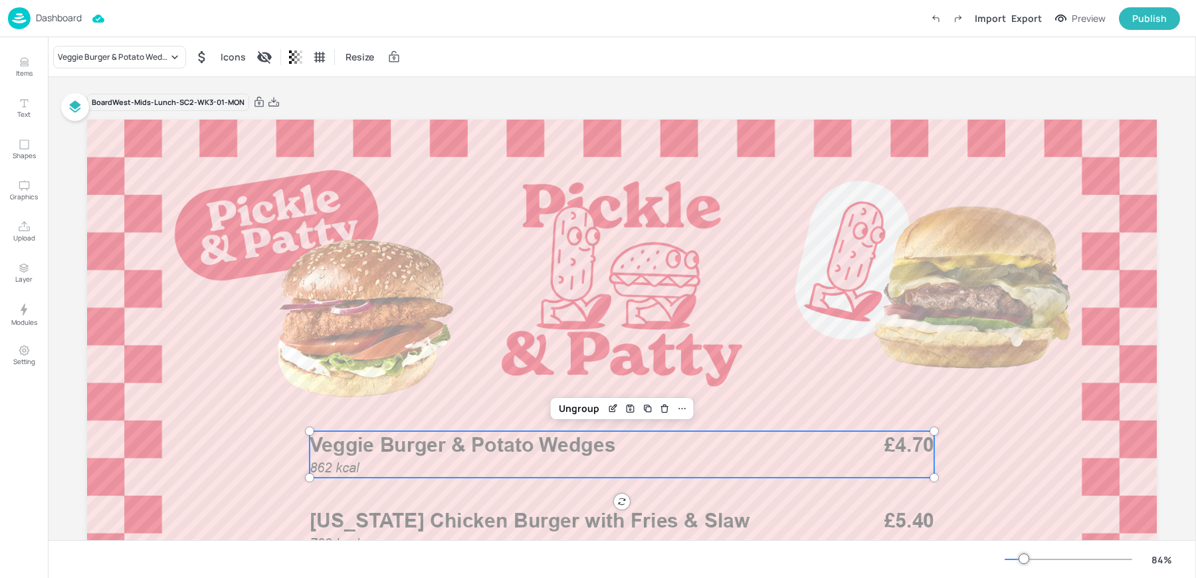
click at [516, 465] on div "862 kcal Veggie Burger & Potato Wedges £4.70" at bounding box center [622, 454] width 625 height 47
click at [613, 409] on icon "Edit Item" at bounding box center [612, 408] width 11 height 11
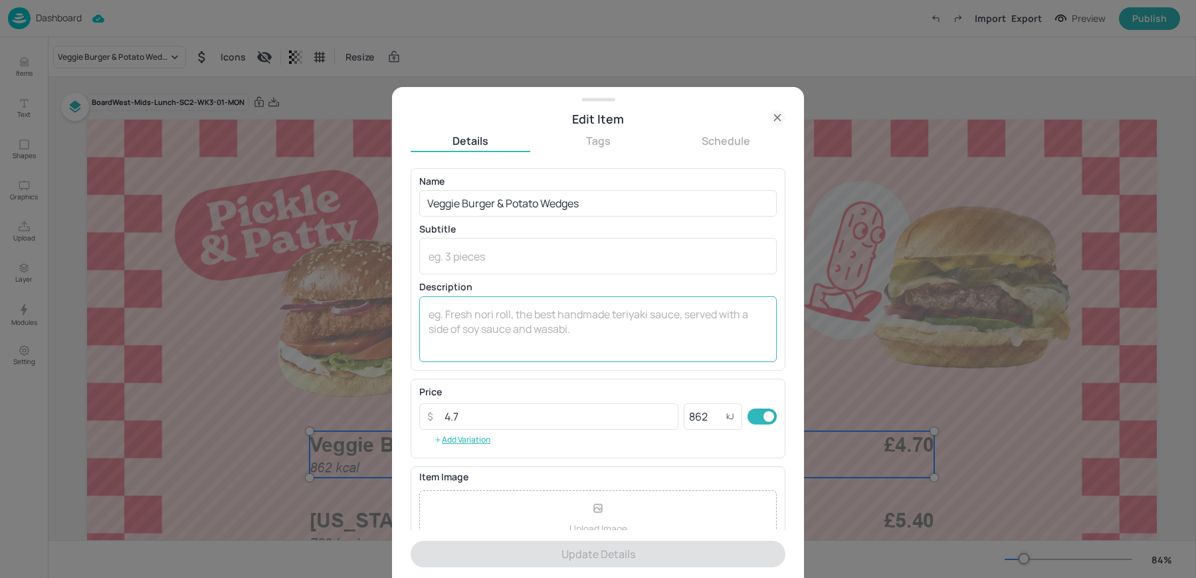
scroll to position [128, 0]
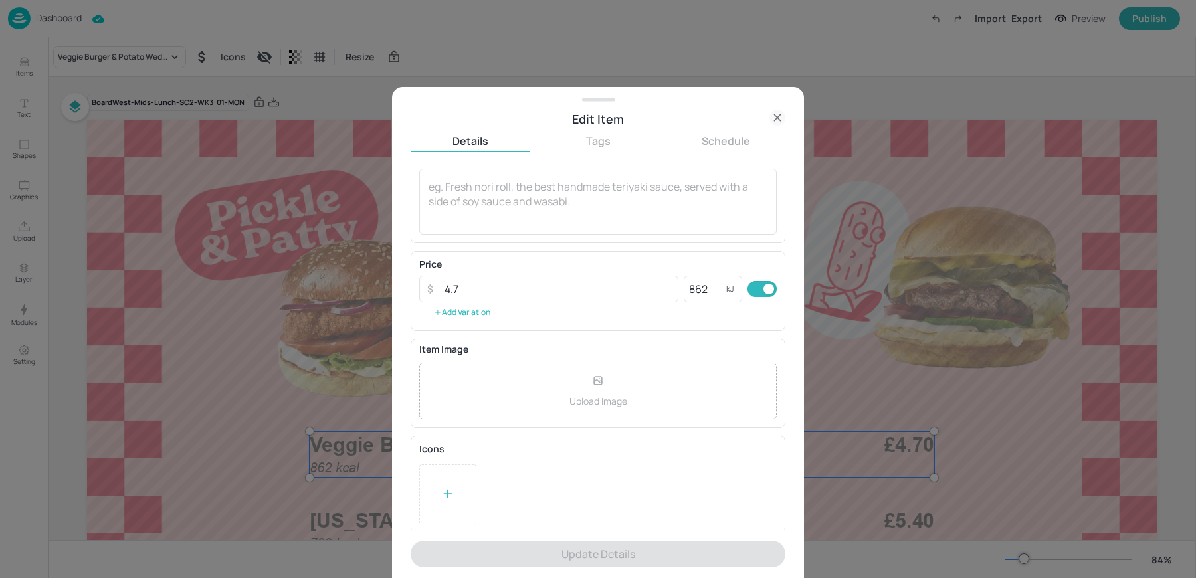
click at [459, 500] on div at bounding box center [447, 495] width 57 height 60
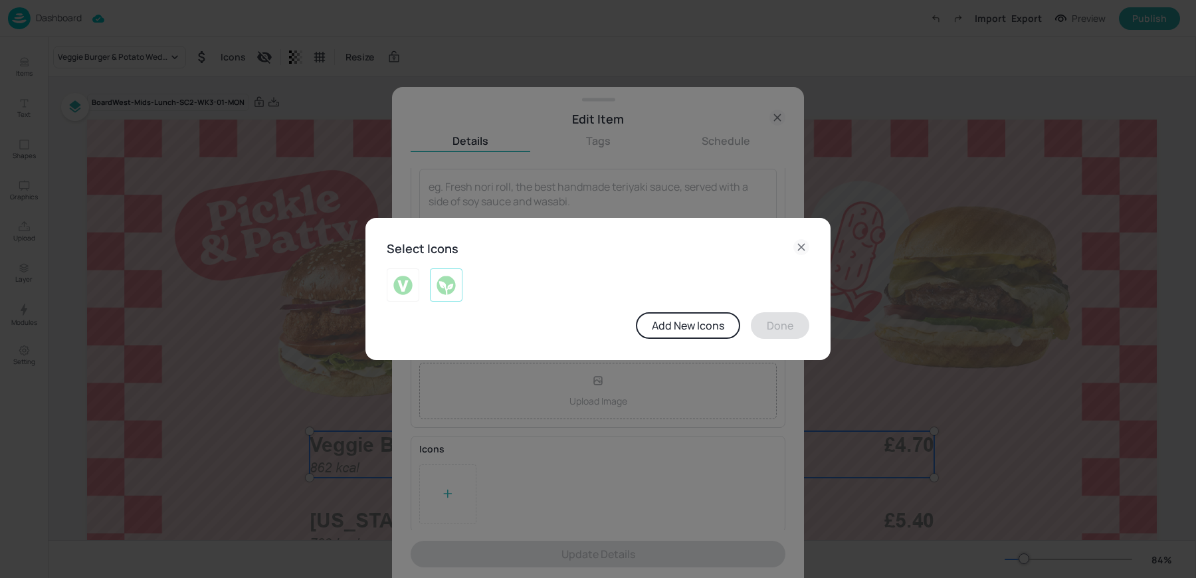
click at [451, 292] on img at bounding box center [446, 285] width 21 height 21
click at [783, 321] on button "Done" at bounding box center [780, 325] width 58 height 27
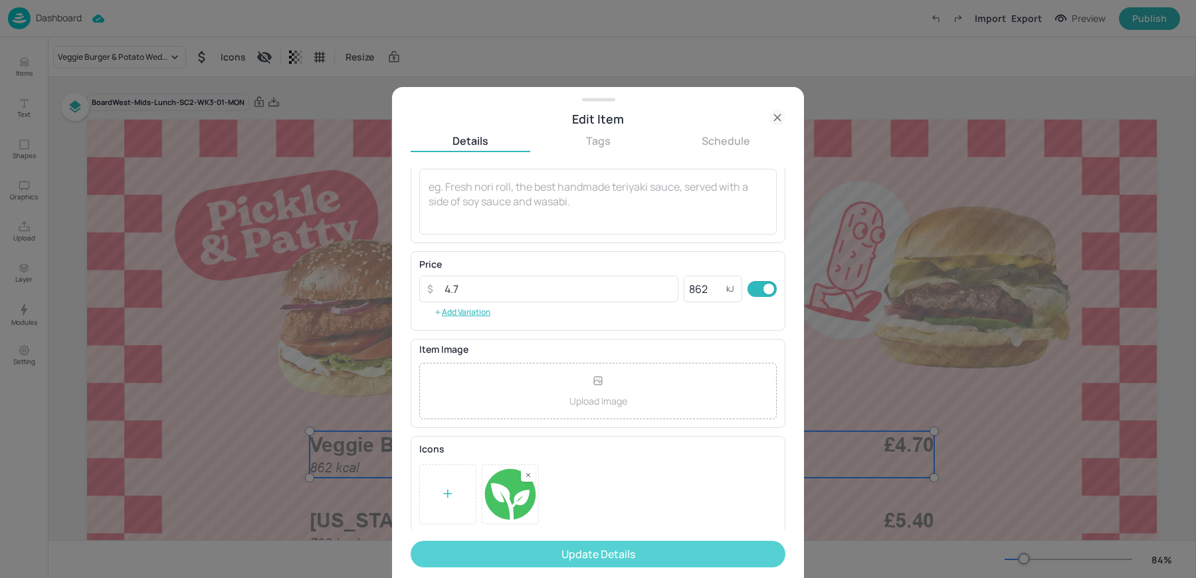
click at [520, 550] on button "Update Details" at bounding box center [598, 554] width 375 height 27
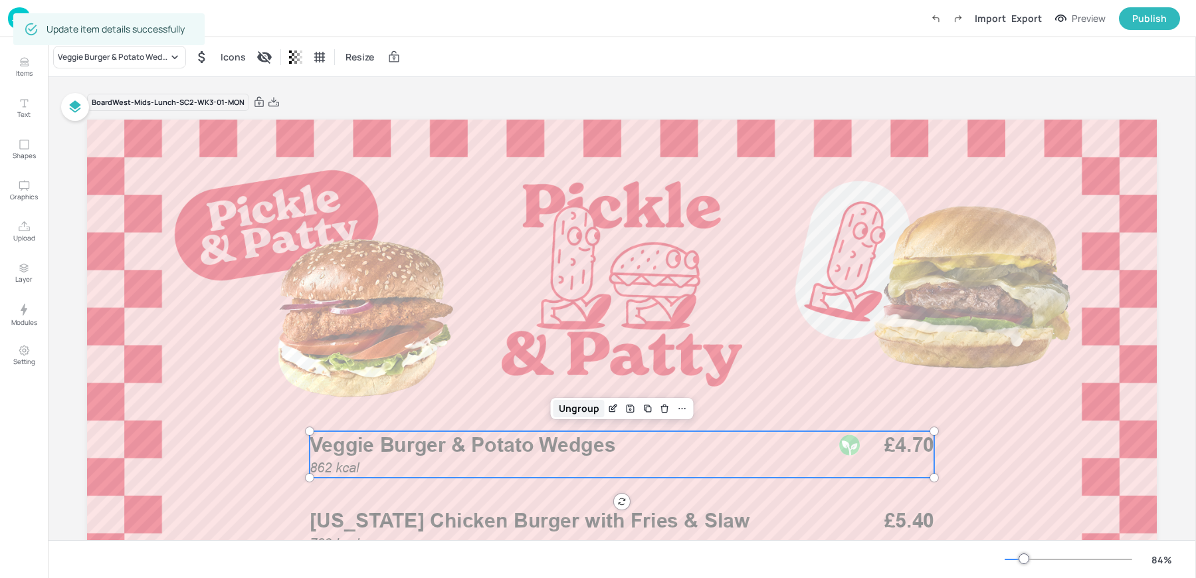
click at [576, 409] on div "Ungroup" at bounding box center [579, 408] width 51 height 17
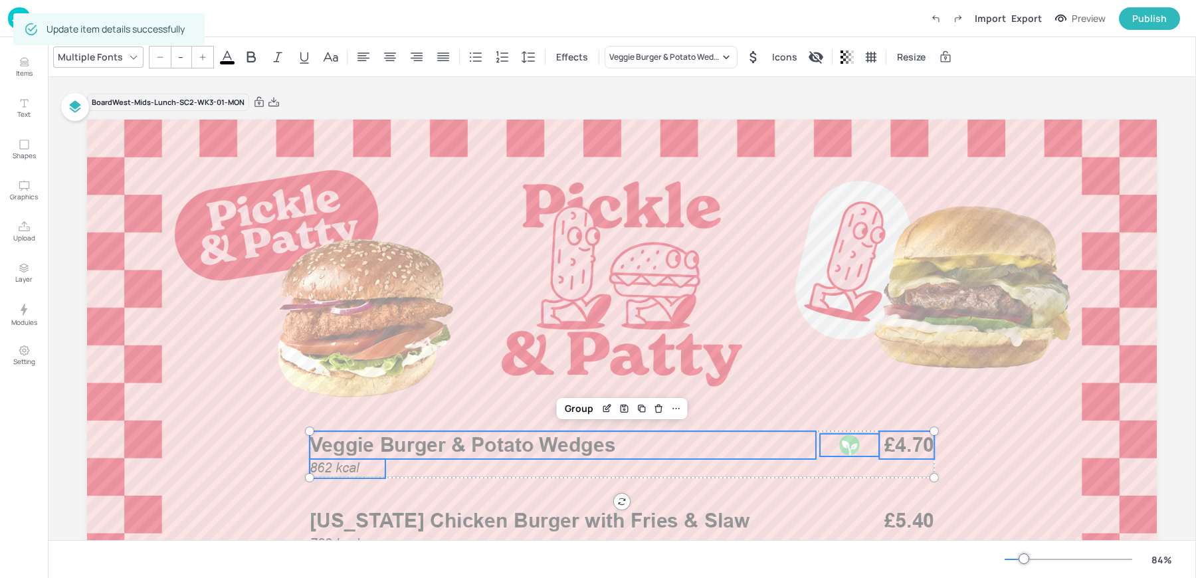
click at [847, 447] on div at bounding box center [850, 445] width 23 height 23
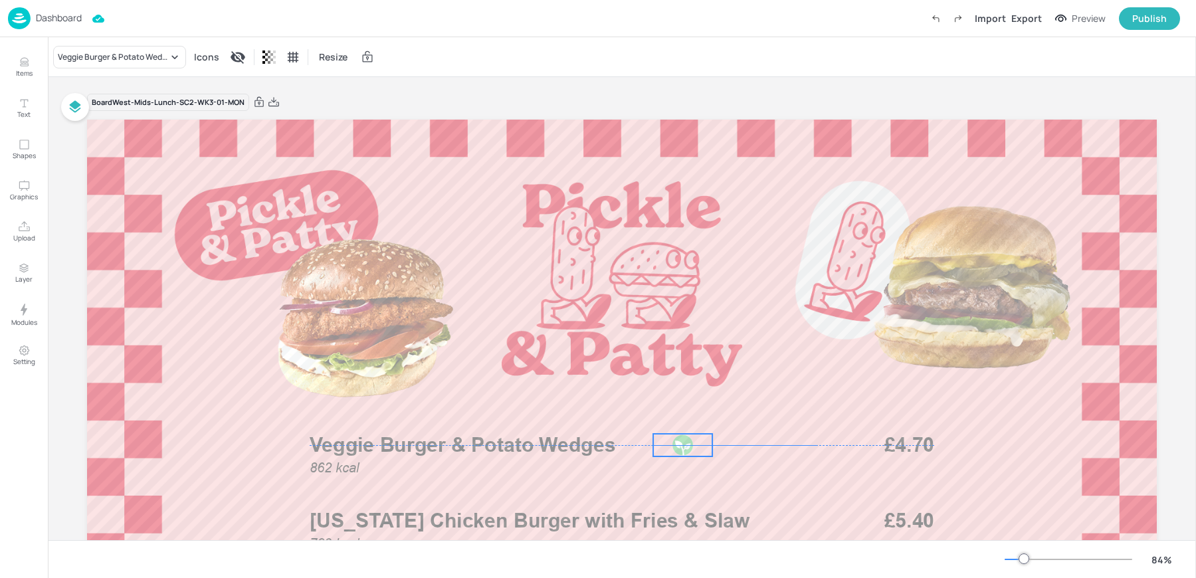
drag, startPoint x: 847, startPoint y: 447, endPoint x: 681, endPoint y: 447, distance: 166.2
click at [681, 447] on div at bounding box center [683, 445] width 23 height 23
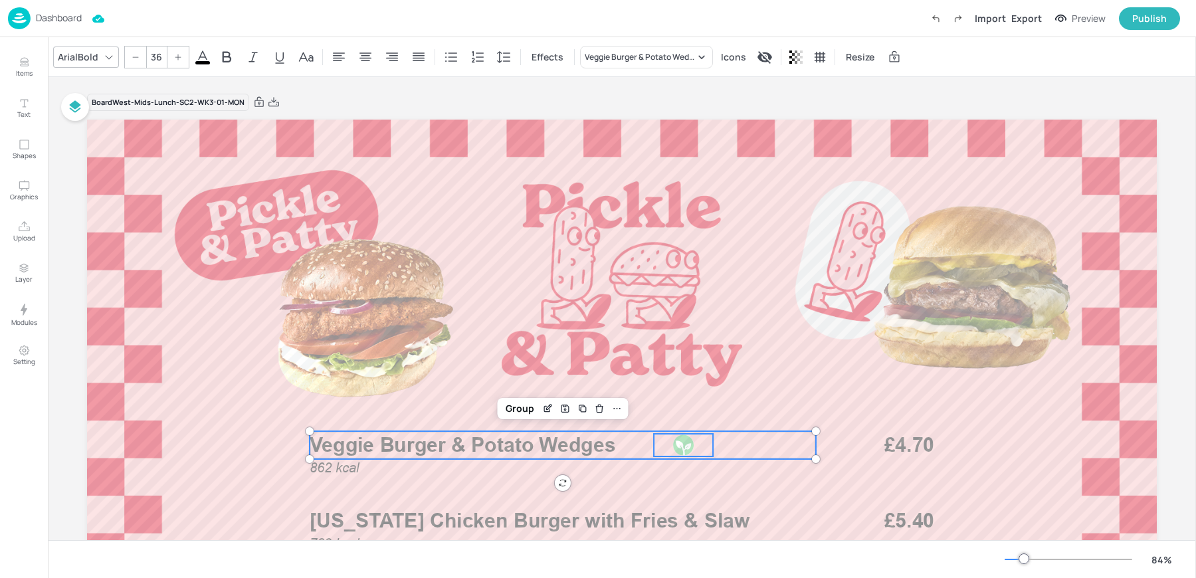
click at [580, 455] on span "Veggie Burger & Potato Wedges" at bounding box center [463, 445] width 306 height 24
click at [514, 406] on div "Group" at bounding box center [519, 408] width 39 height 17
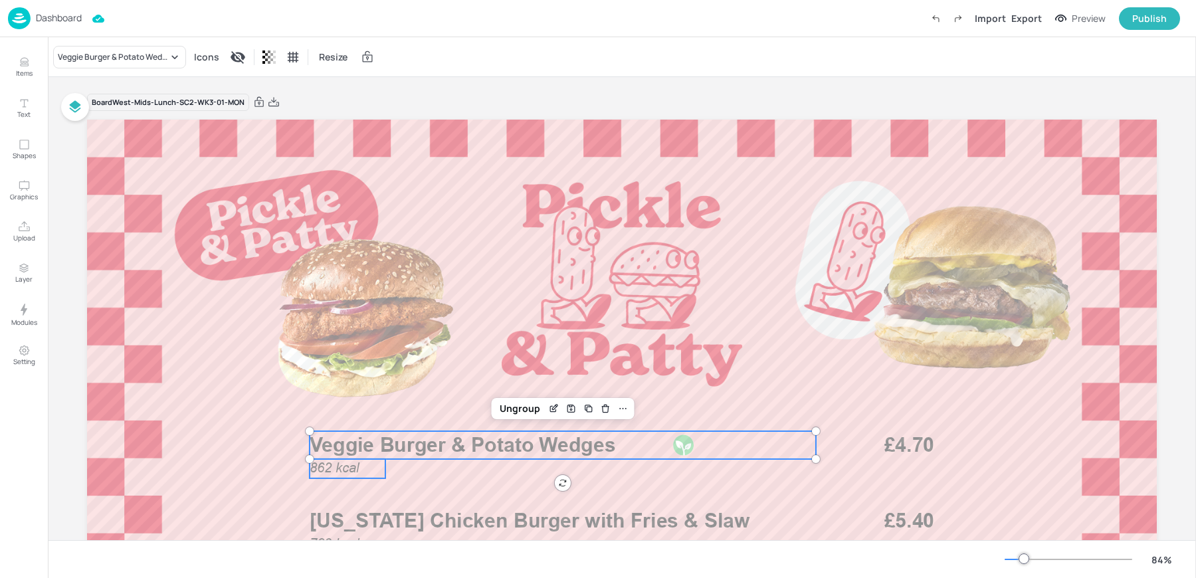
click at [320, 468] on span "862 kcal" at bounding box center [334, 468] width 49 height 15
click at [498, 413] on div "Group" at bounding box center [494, 408] width 39 height 17
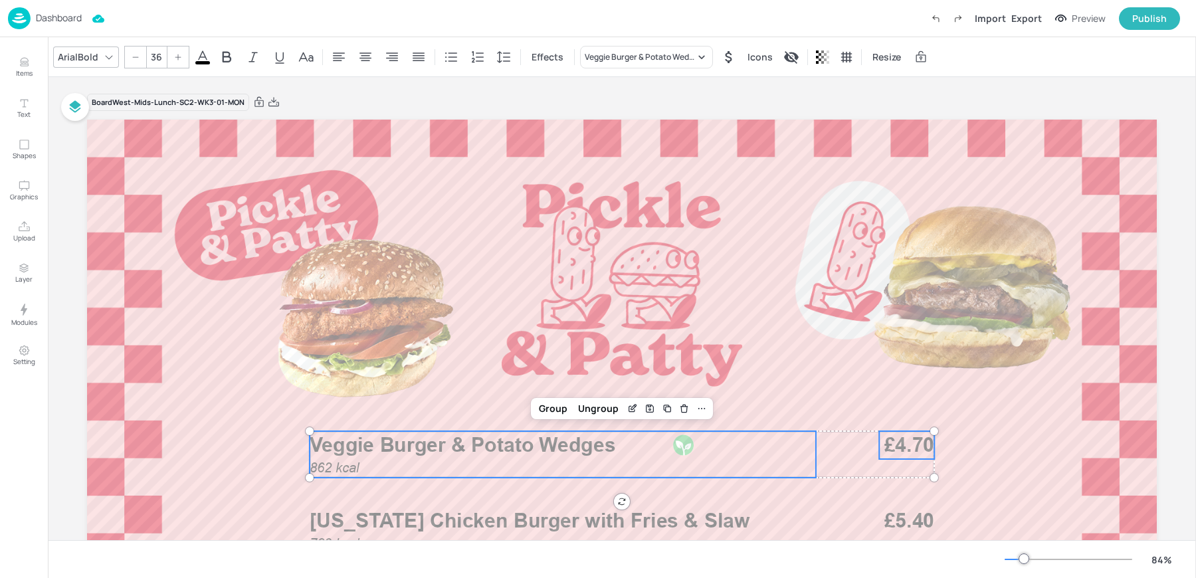
click at [917, 451] on span "£4.70" at bounding box center [910, 445] width 50 height 28
click at [535, 411] on div "Group" at bounding box center [553, 408] width 39 height 17
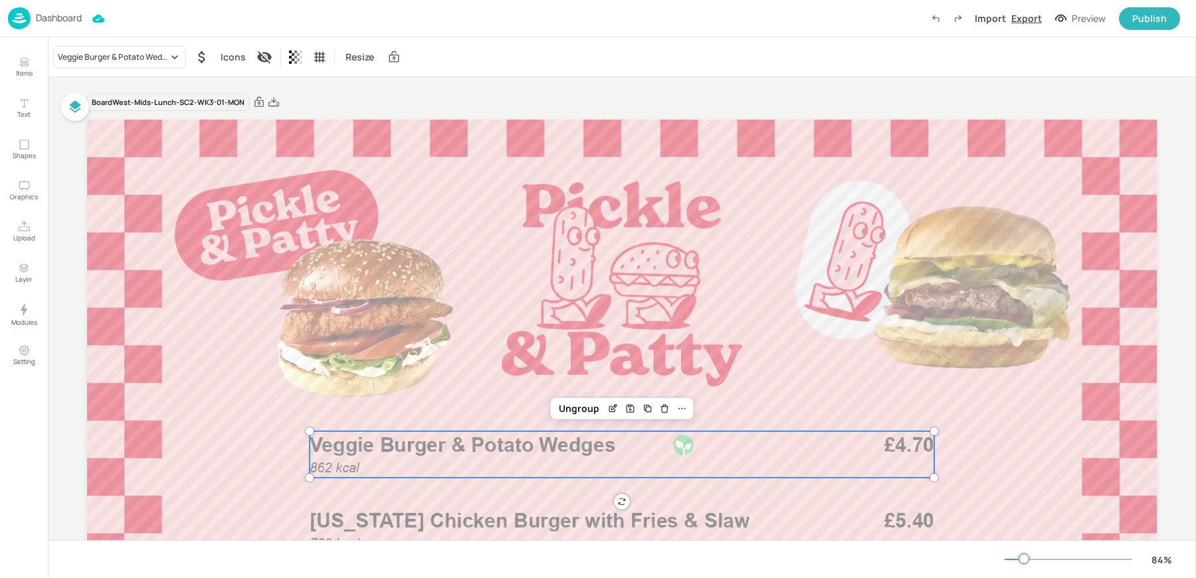
click at [1027, 17] on div "Export" at bounding box center [1027, 18] width 31 height 14
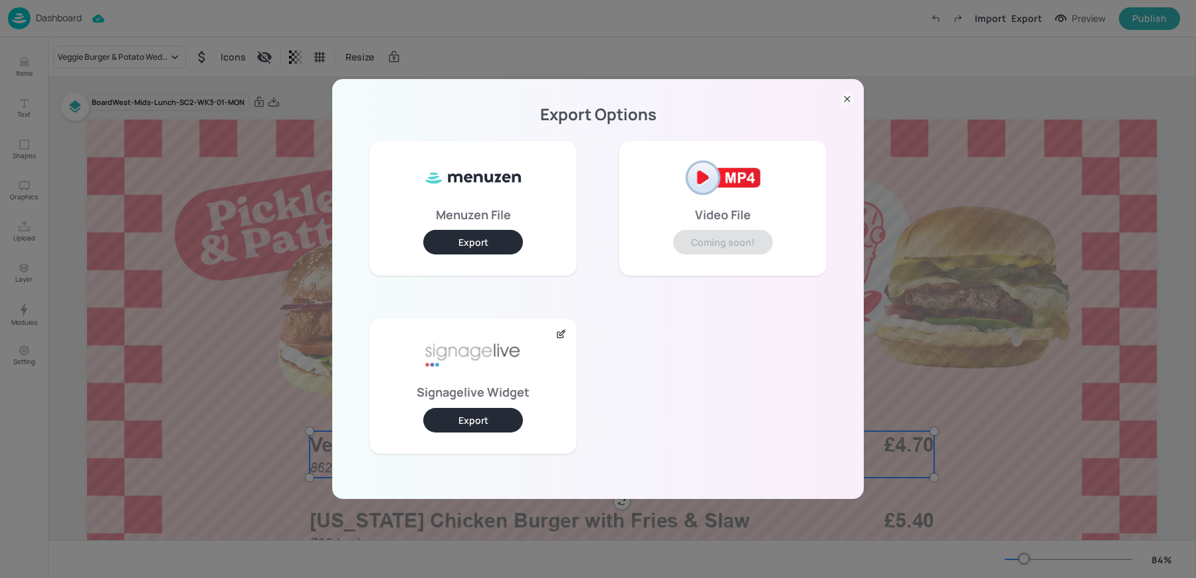
click at [480, 413] on button "Export" at bounding box center [473, 420] width 100 height 25
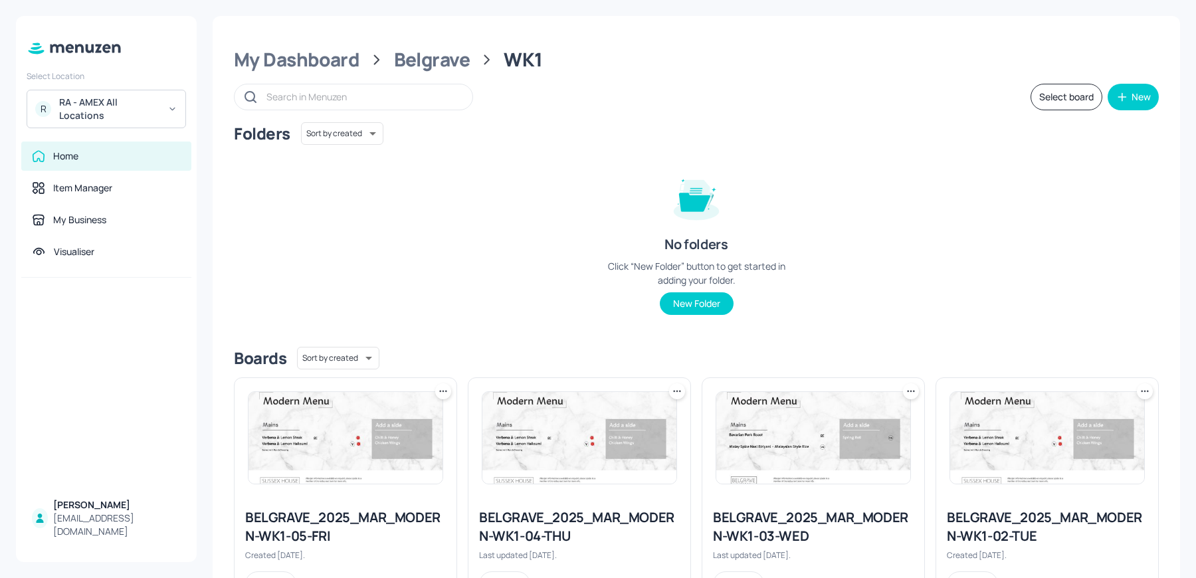
click at [105, 104] on div "RA - AMEX All Locations" at bounding box center [109, 109] width 100 height 27
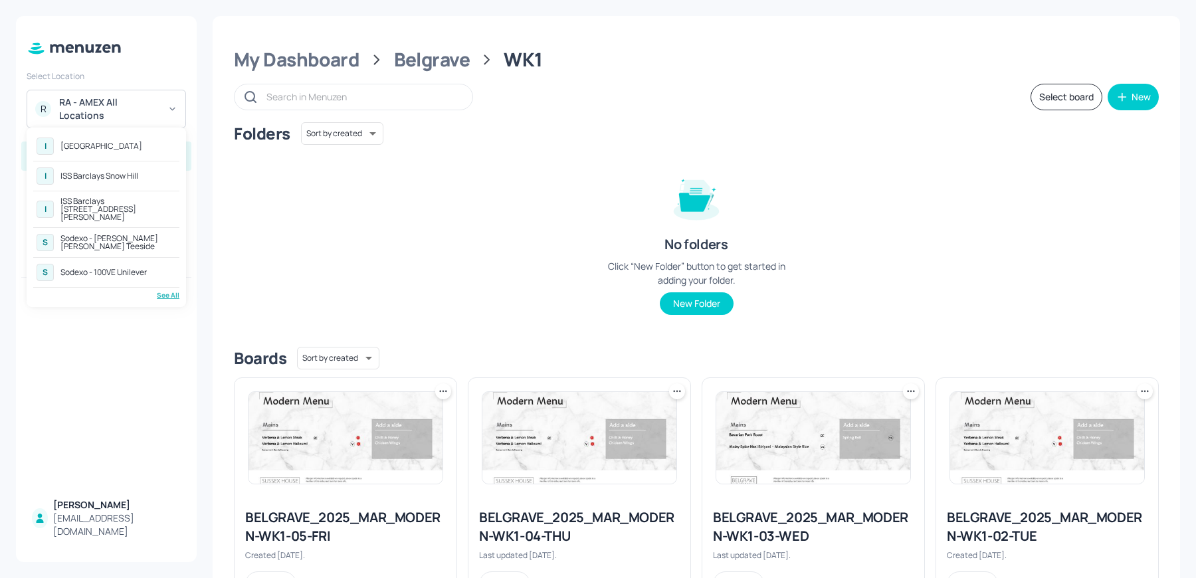
click at [168, 291] on div "See All" at bounding box center [106, 295] width 146 height 10
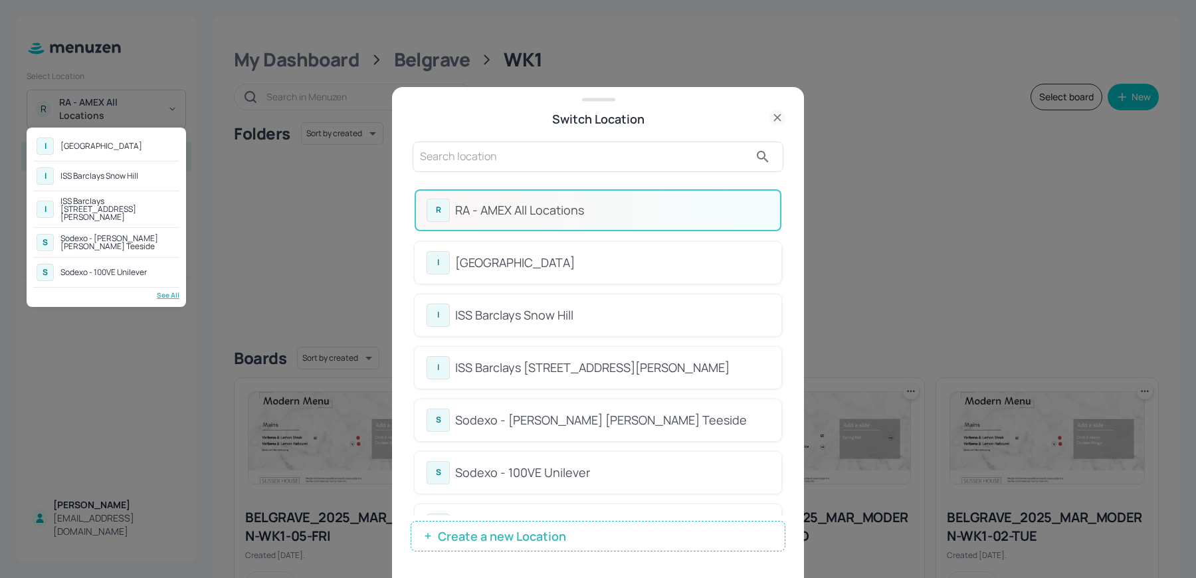
click at [512, 171] on div at bounding box center [598, 289] width 1196 height 578
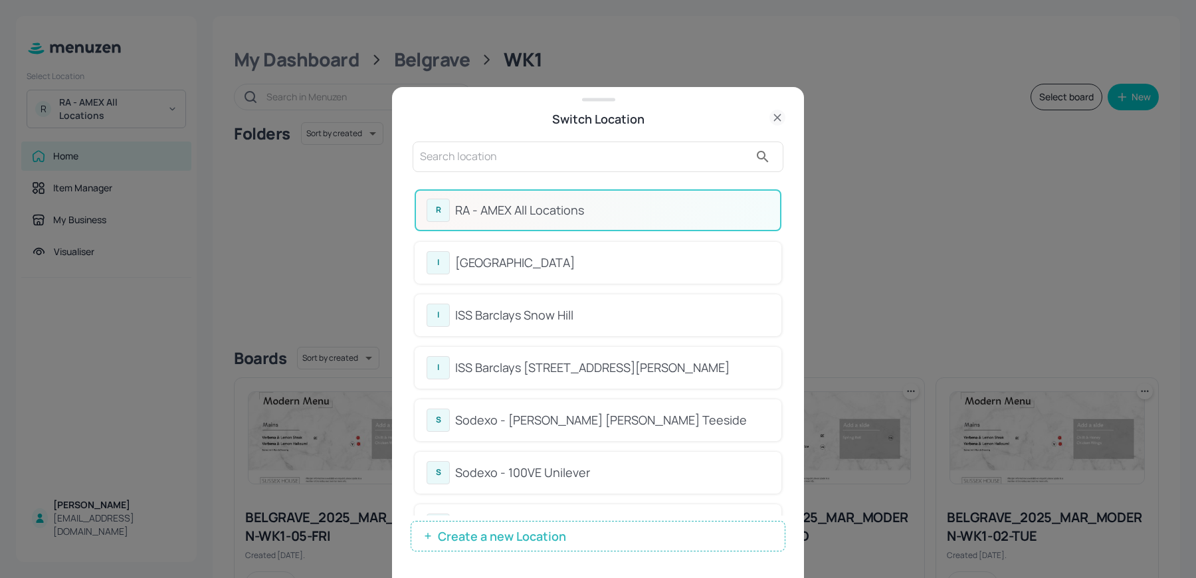
click at [493, 164] on input "text" at bounding box center [585, 156] width 330 height 21
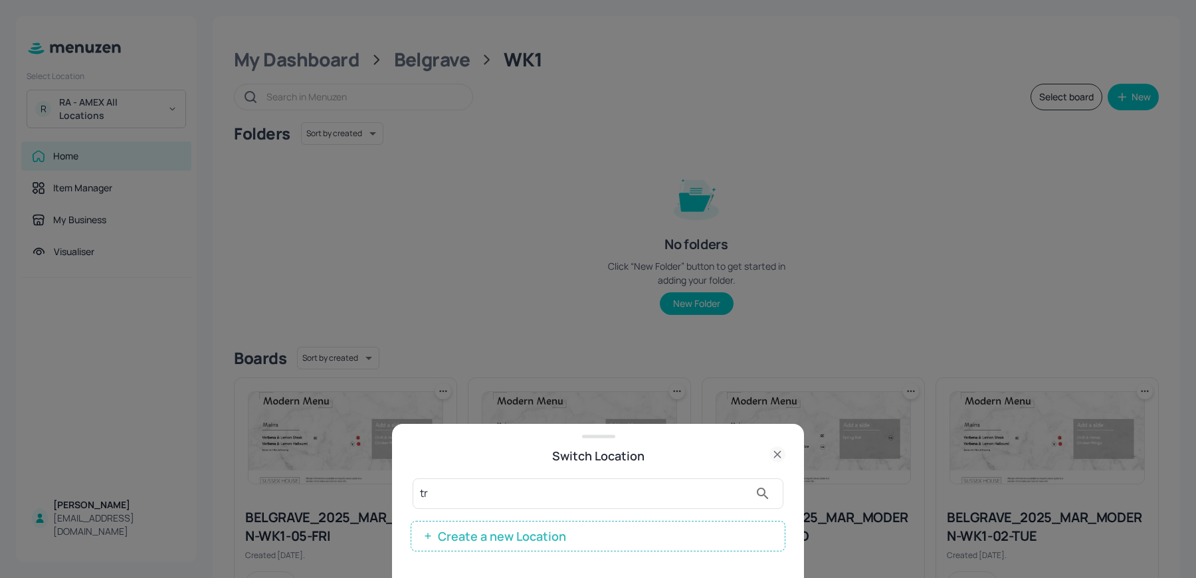
type input "t"
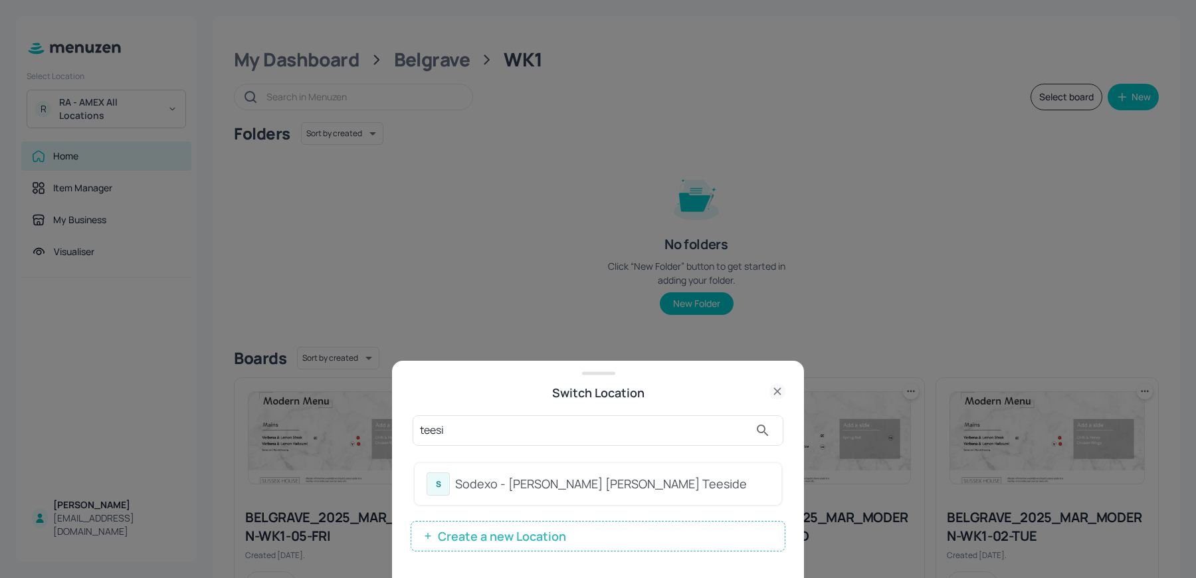
type input "teesi"
click at [471, 485] on div "Sodexo - Johnson Matthey Teeside" at bounding box center [612, 484] width 314 height 18
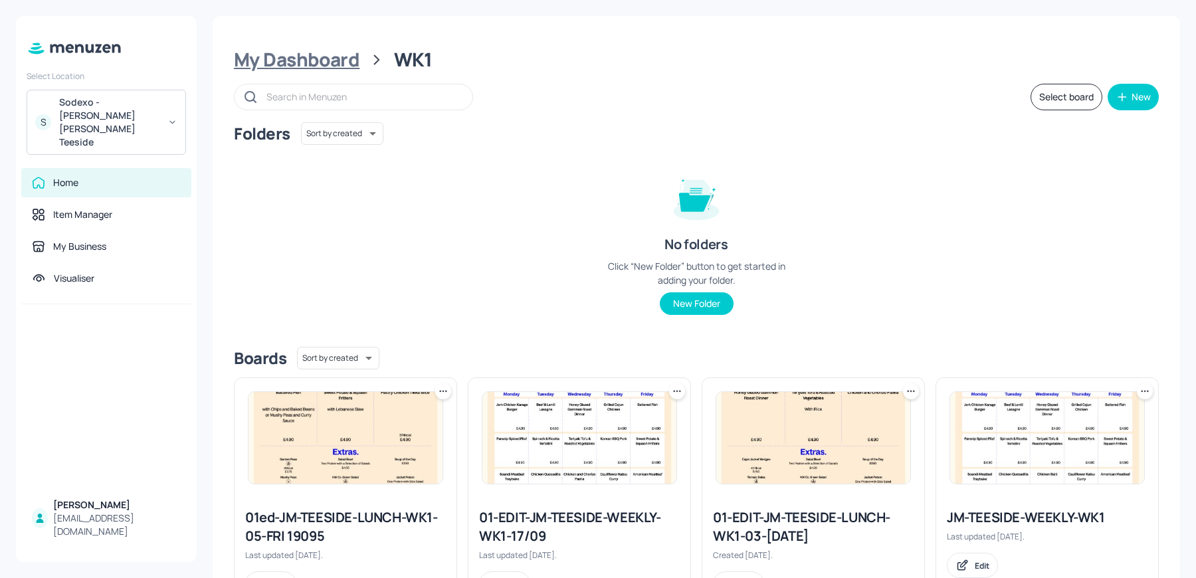
click at [306, 60] on div "My Dashboard" at bounding box center [297, 60] width 126 height 24
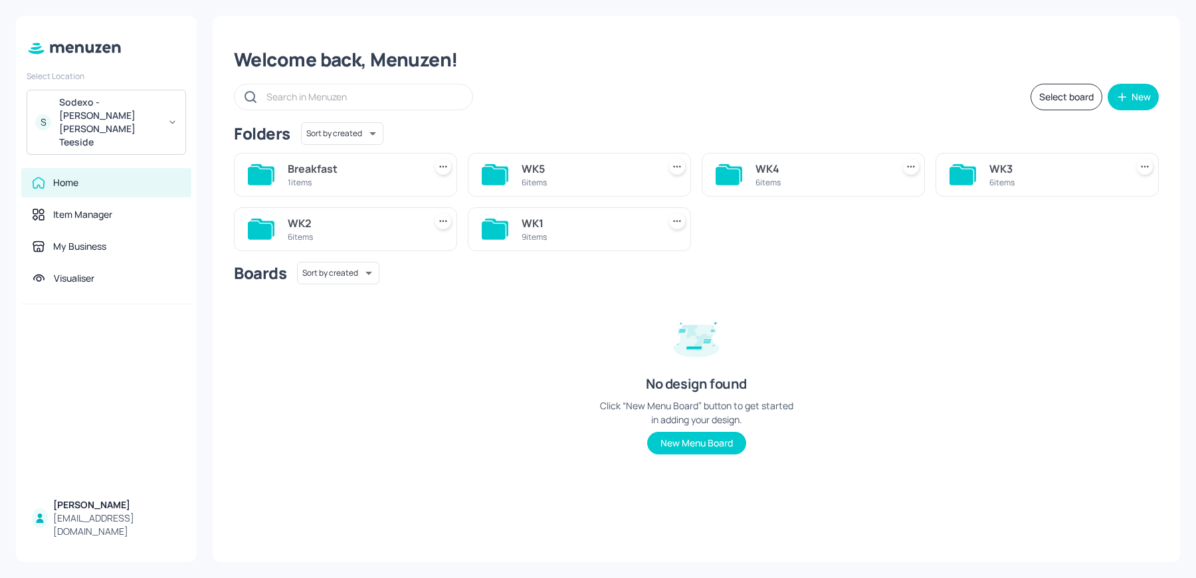
click at [325, 183] on div "1 items" at bounding box center [354, 182] width 132 height 11
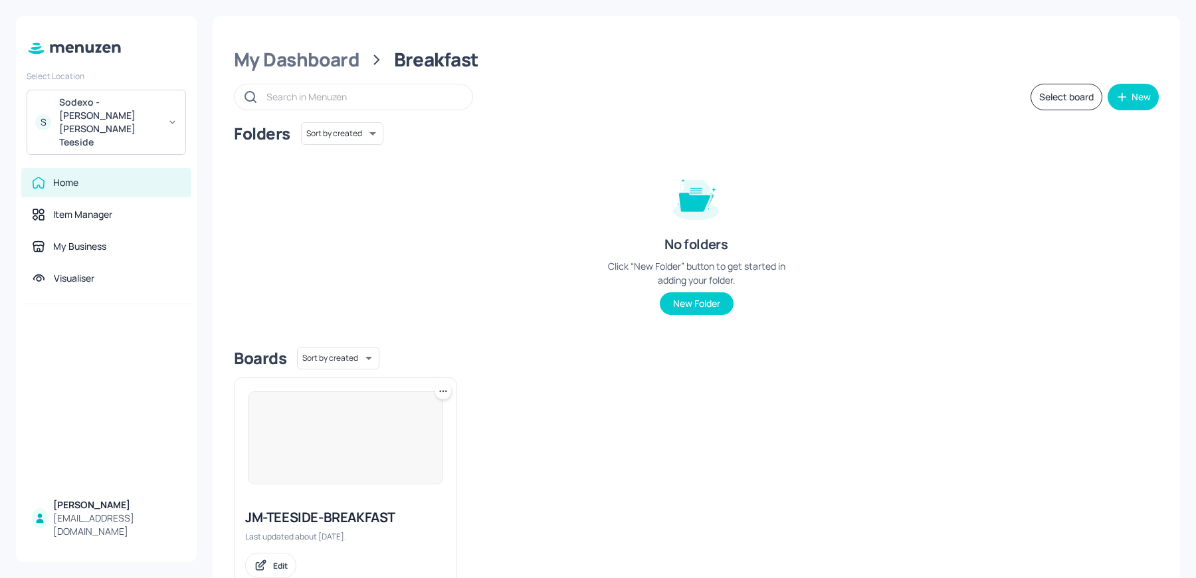
click at [322, 412] on img at bounding box center [346, 438] width 194 height 92
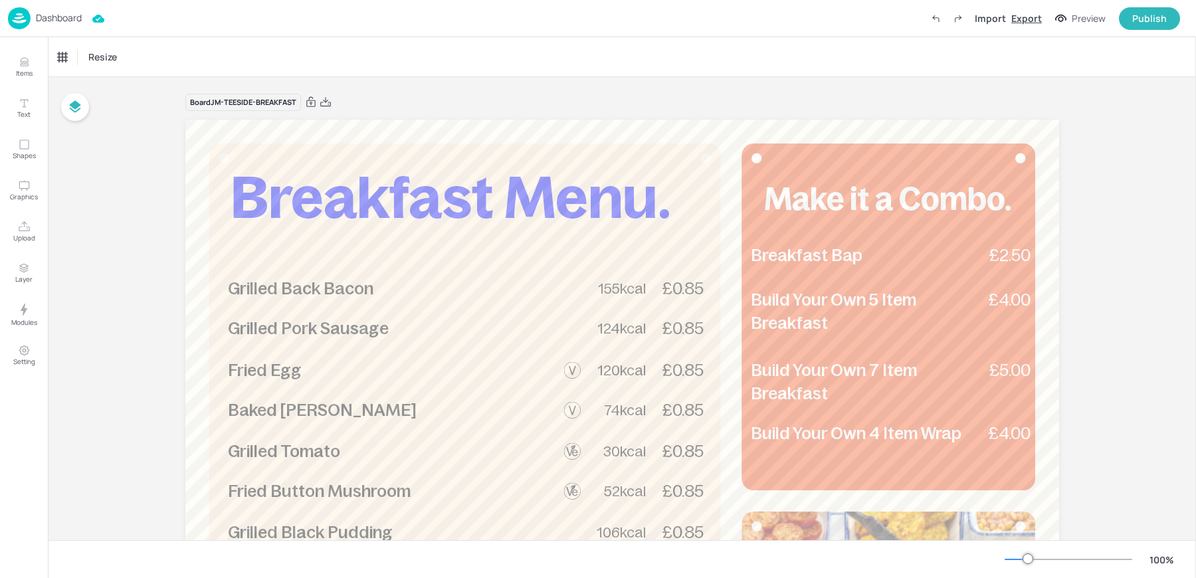
click at [1026, 18] on div "Export" at bounding box center [1027, 18] width 31 height 14
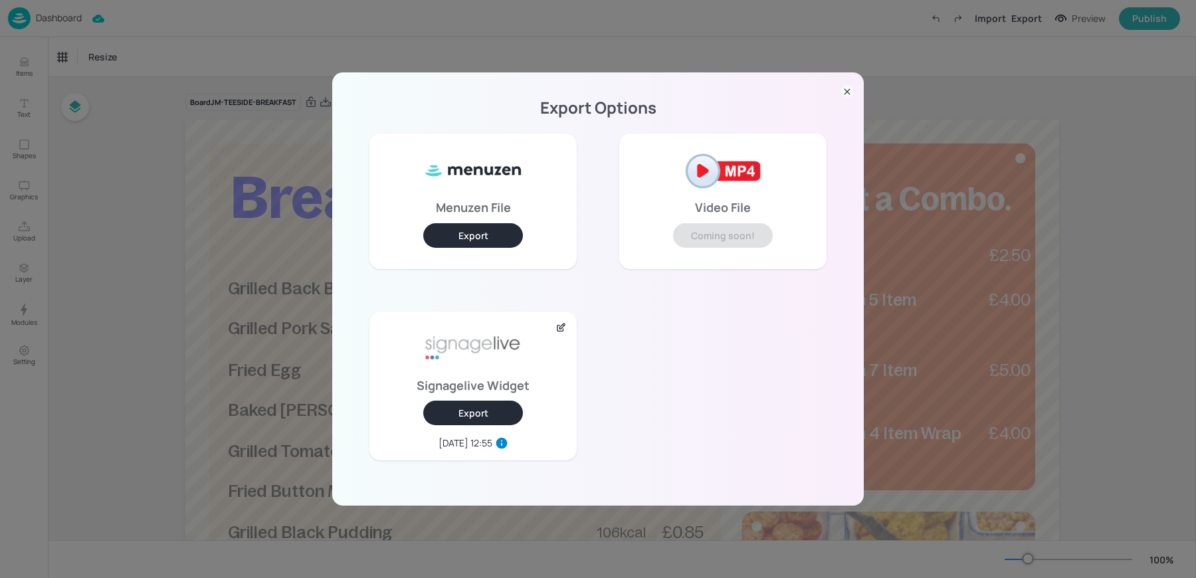
click at [467, 402] on button "Export" at bounding box center [473, 413] width 100 height 25
click at [288, 58] on div "Export Options Menuzen File Export Video File Coming soon! Signagelive Widget E…" at bounding box center [598, 289] width 1196 height 578
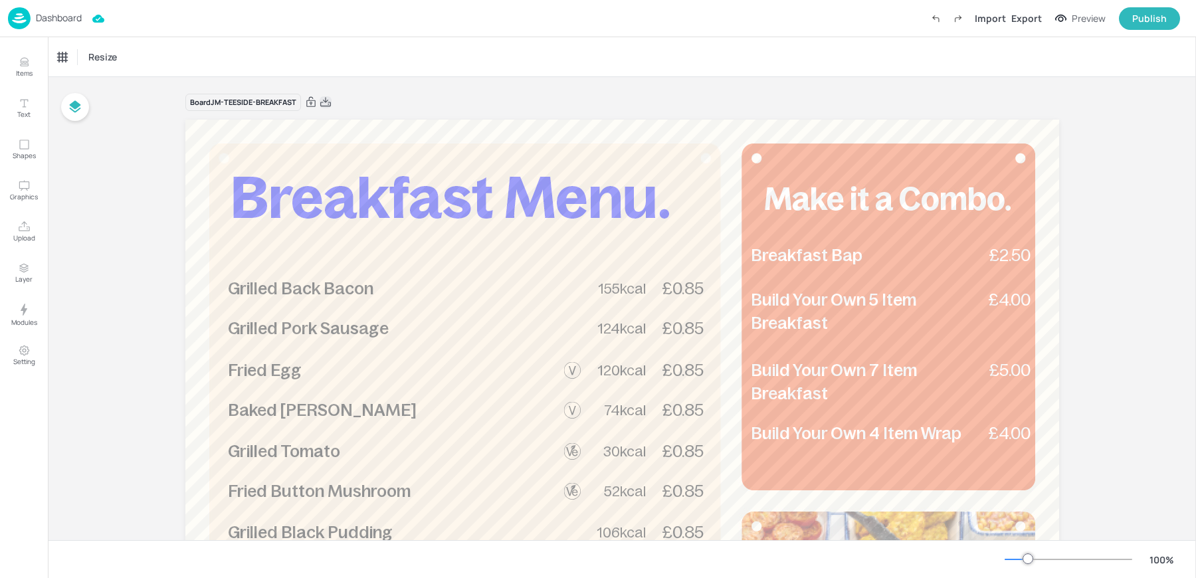
click at [320, 99] on icon at bounding box center [326, 102] width 12 height 13
